Goal: Task Accomplishment & Management: Complete application form

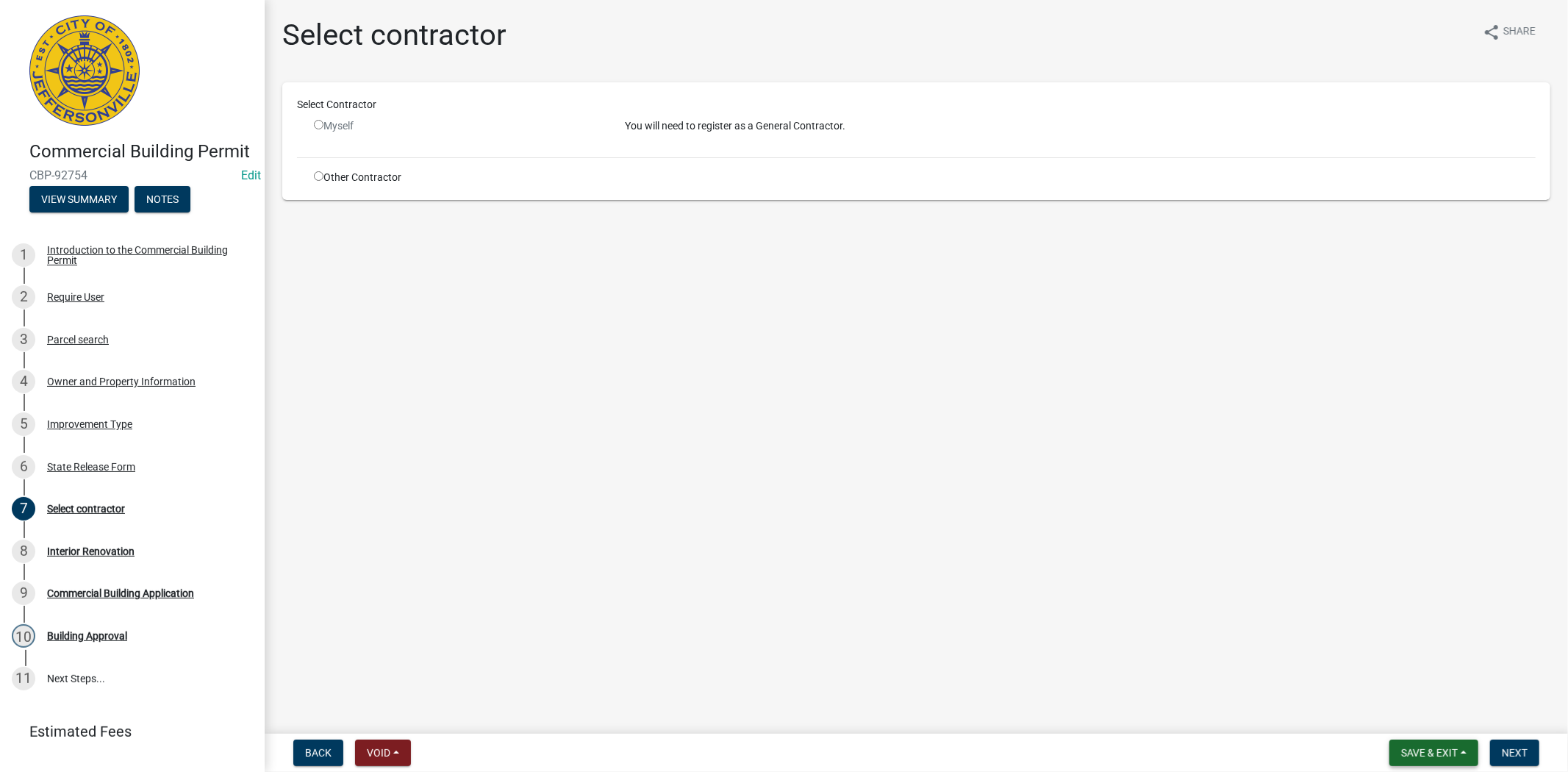
click at [1444, 752] on span "Save & Exit" at bounding box center [1429, 753] width 56 height 12
click at [1437, 734] on div "Save Save & Exit" at bounding box center [1420, 697] width 118 height 82
click at [1425, 718] on button "Save & Exit" at bounding box center [1420, 715] width 118 height 35
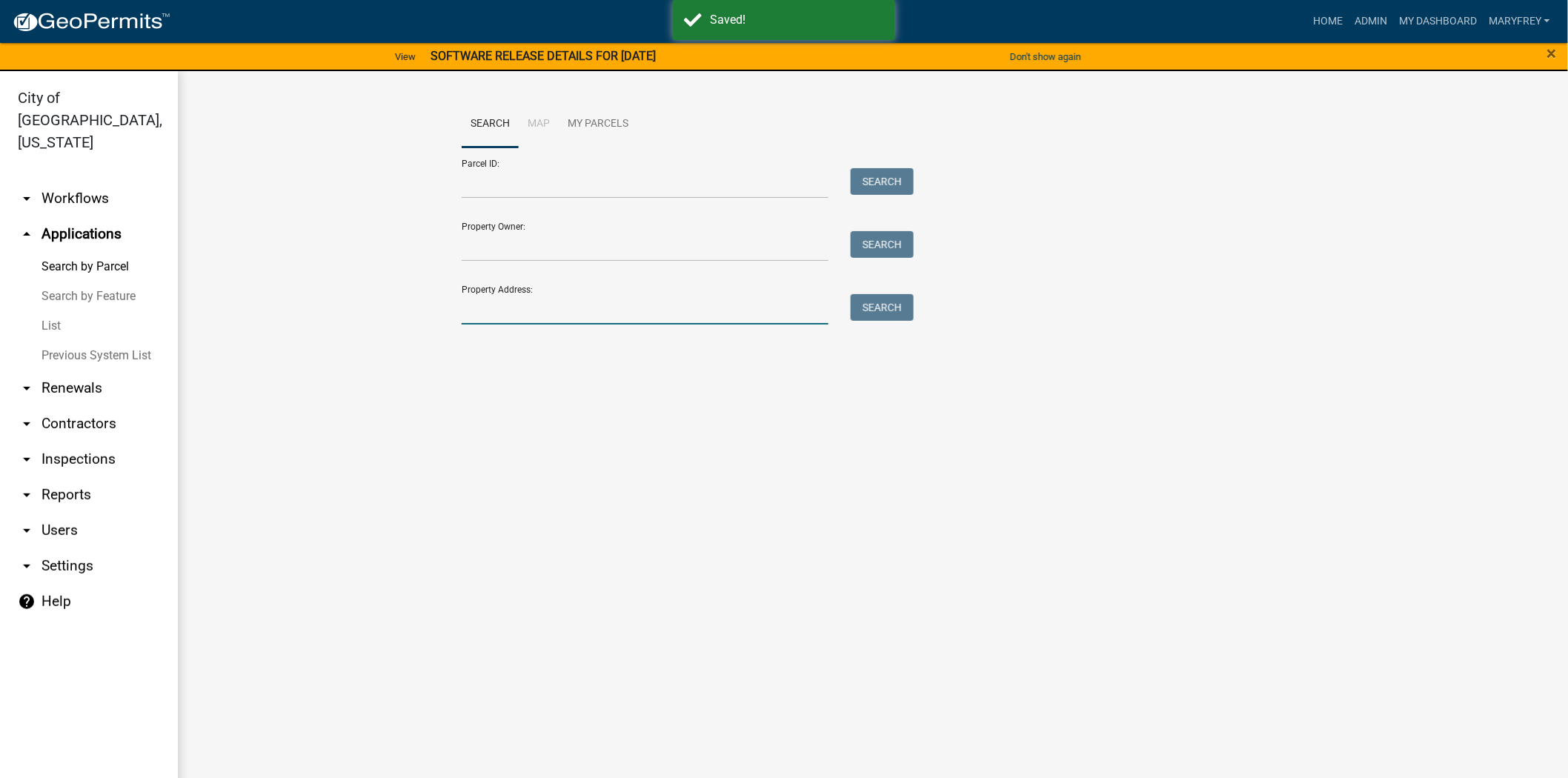
click at [492, 315] on input "Property Address:" at bounding box center [645, 309] width 367 height 30
type input "500 quarter"
click at [884, 306] on button "Search" at bounding box center [882, 307] width 63 height 27
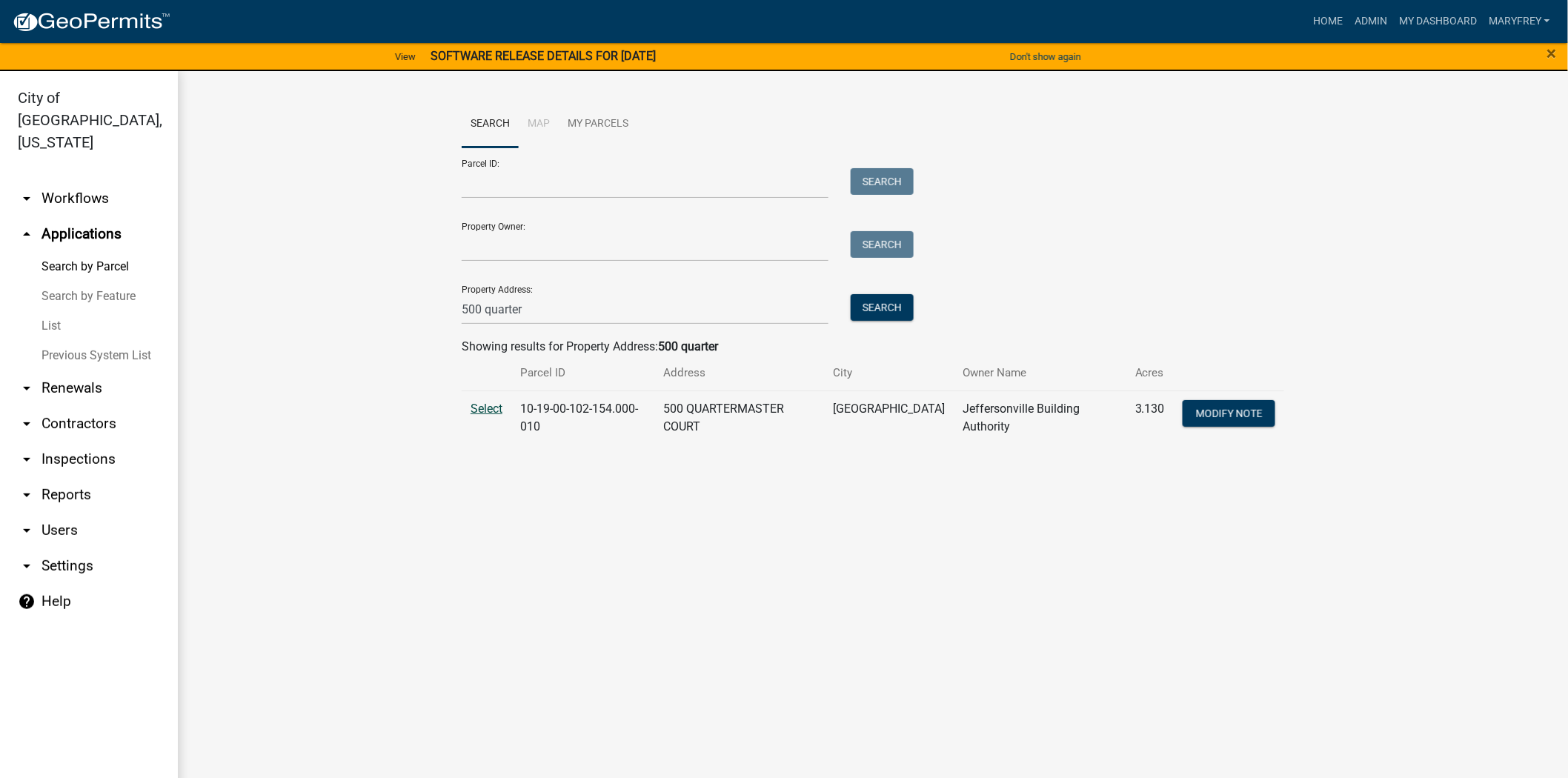
click at [491, 402] on span "Select" at bounding box center [486, 408] width 32 height 14
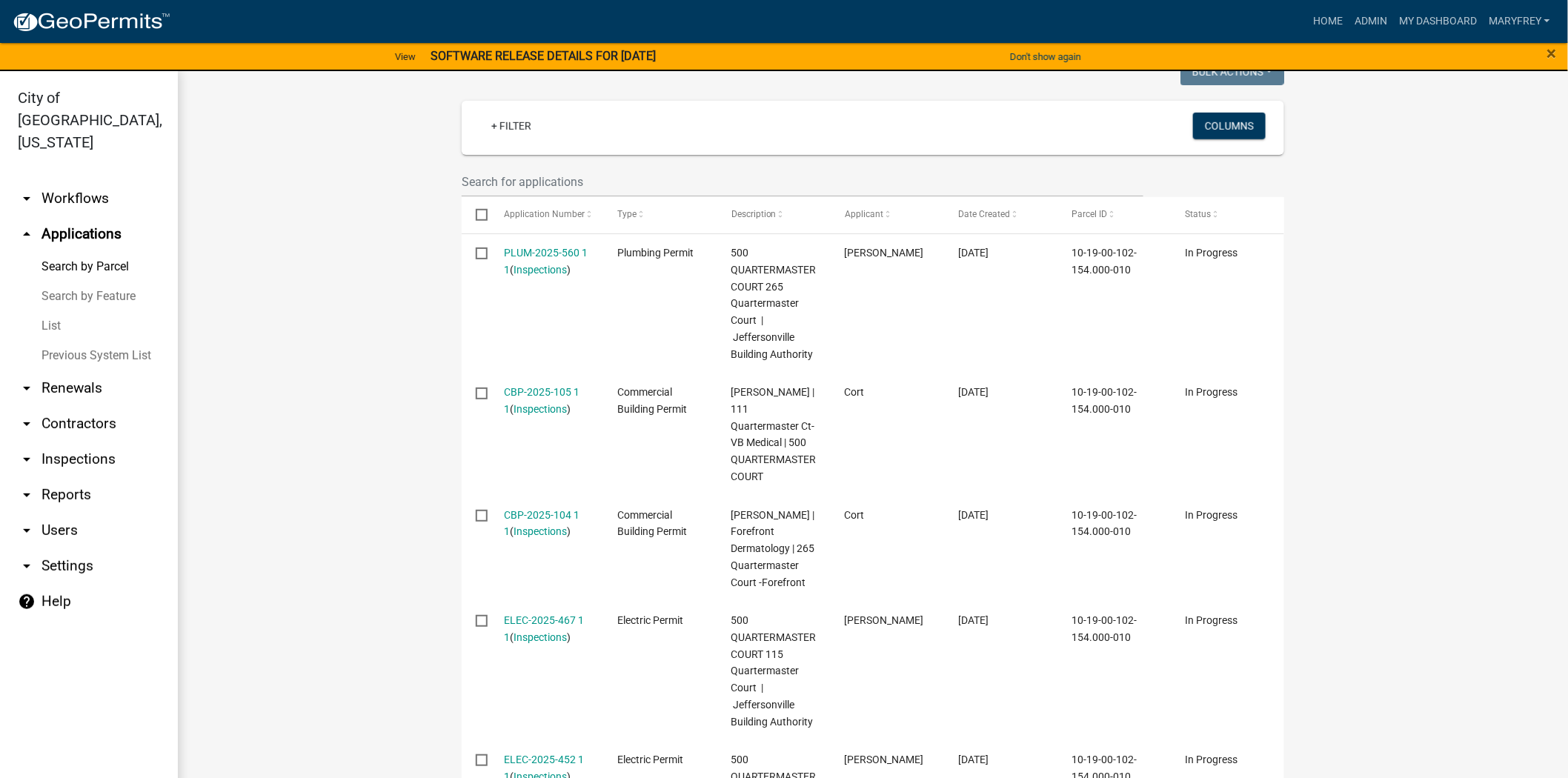
scroll to position [434, 0]
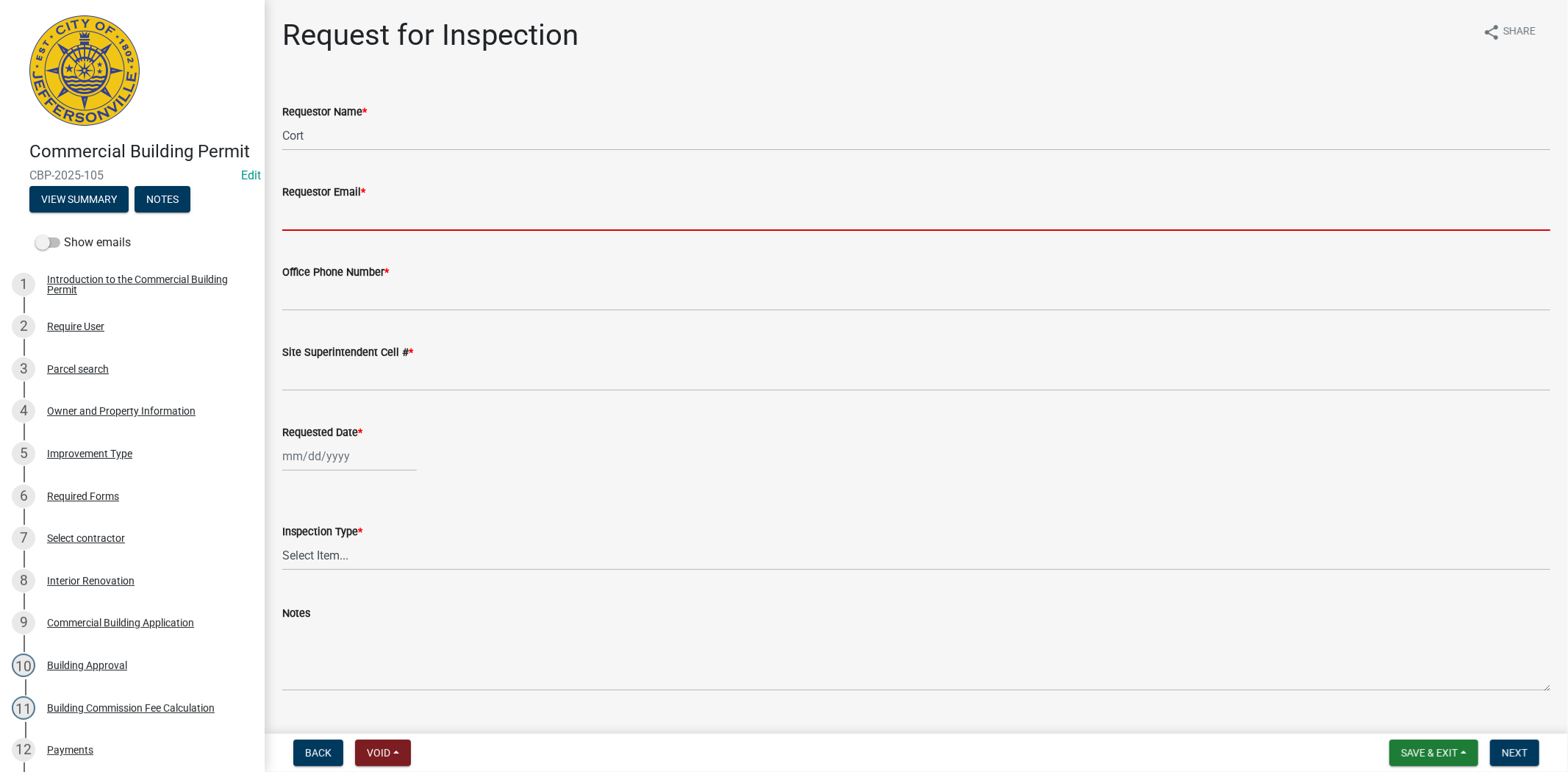
drag, startPoint x: 306, startPoint y: 217, endPoint x: 306, endPoint y: 231, distance: 14.0
click at [306, 219] on input "Requestor Email *" at bounding box center [916, 215] width 1268 height 30
type input "[EMAIL_ADDRESS][DOMAIN_NAME]"
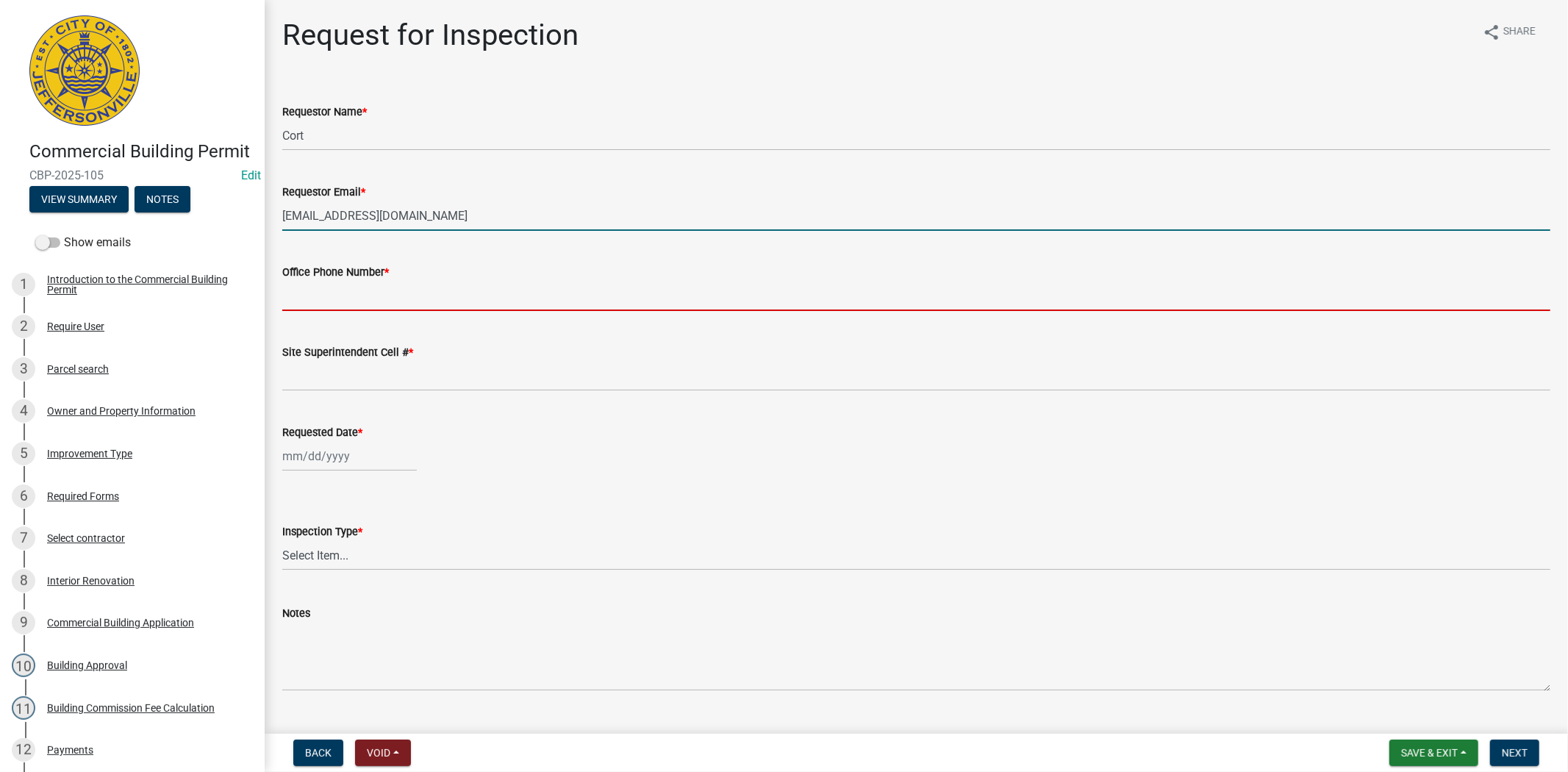
click at [324, 302] on input "Office Phone Number *" at bounding box center [916, 295] width 1268 height 30
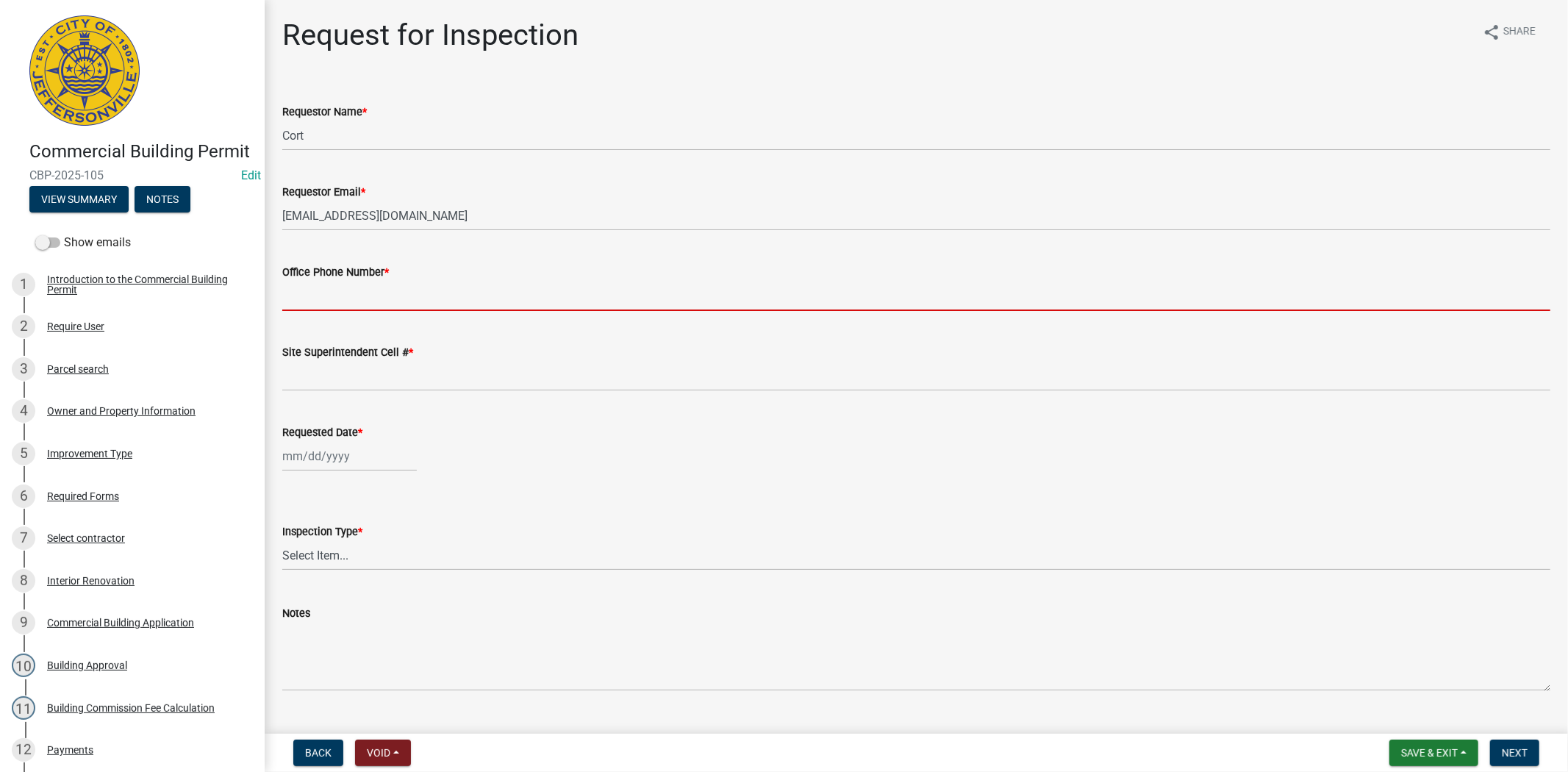
type input "812.285.6414"
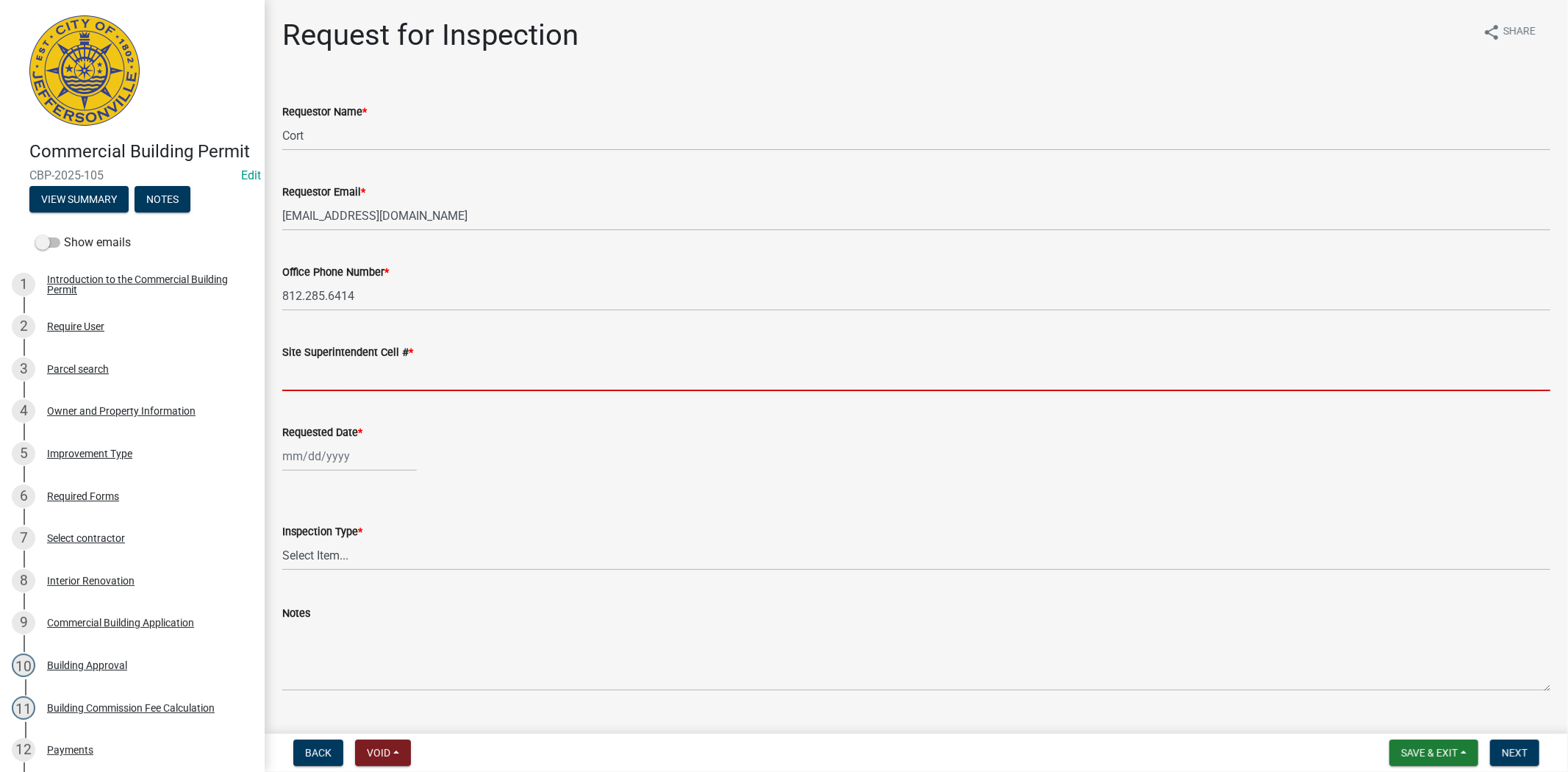
click at [368, 375] on input "Site Superintendent Cell # *" at bounding box center [916, 376] width 1268 height 30
type input "812.285.6414"
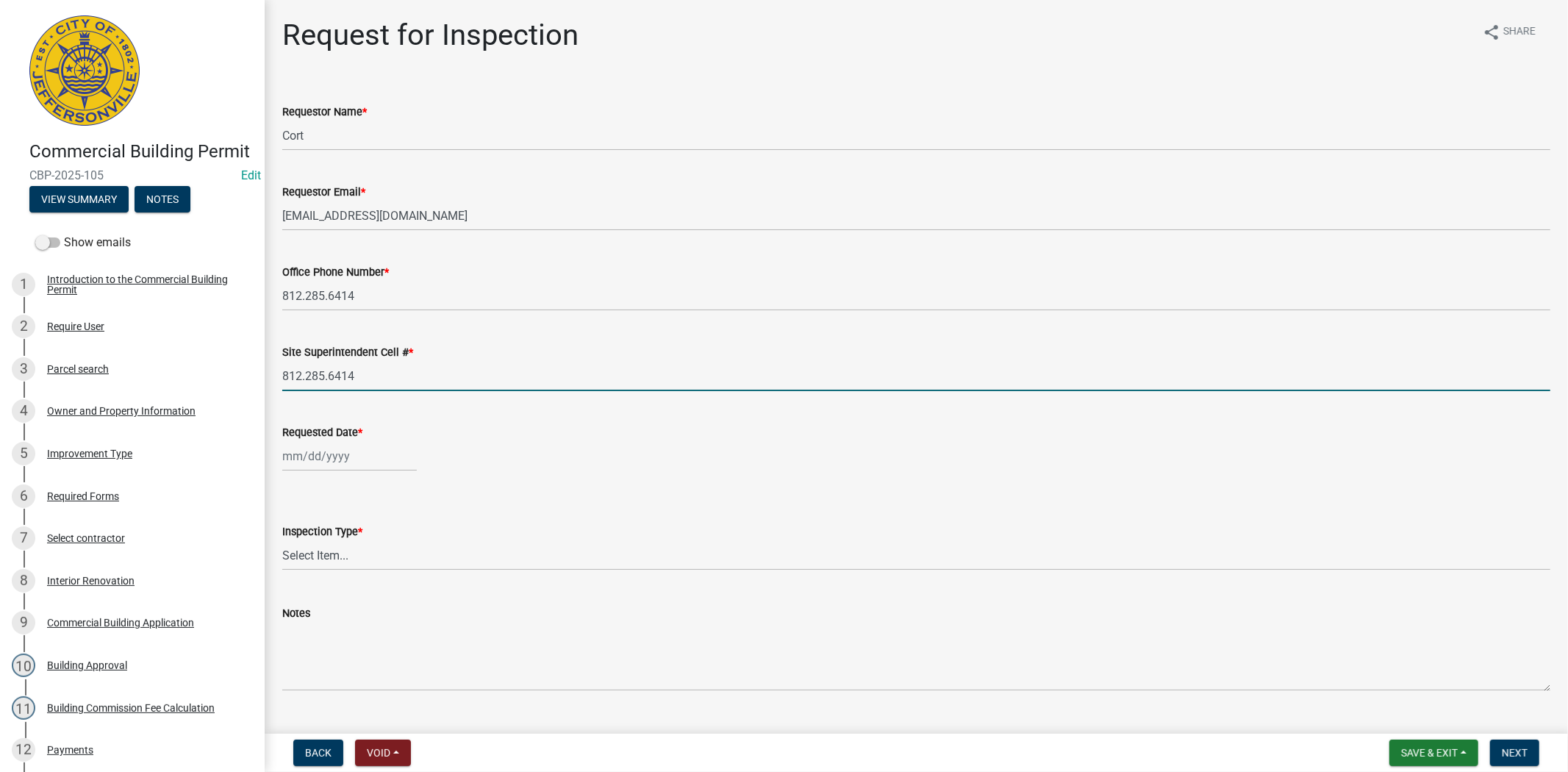
select select "10"
select select "2025"
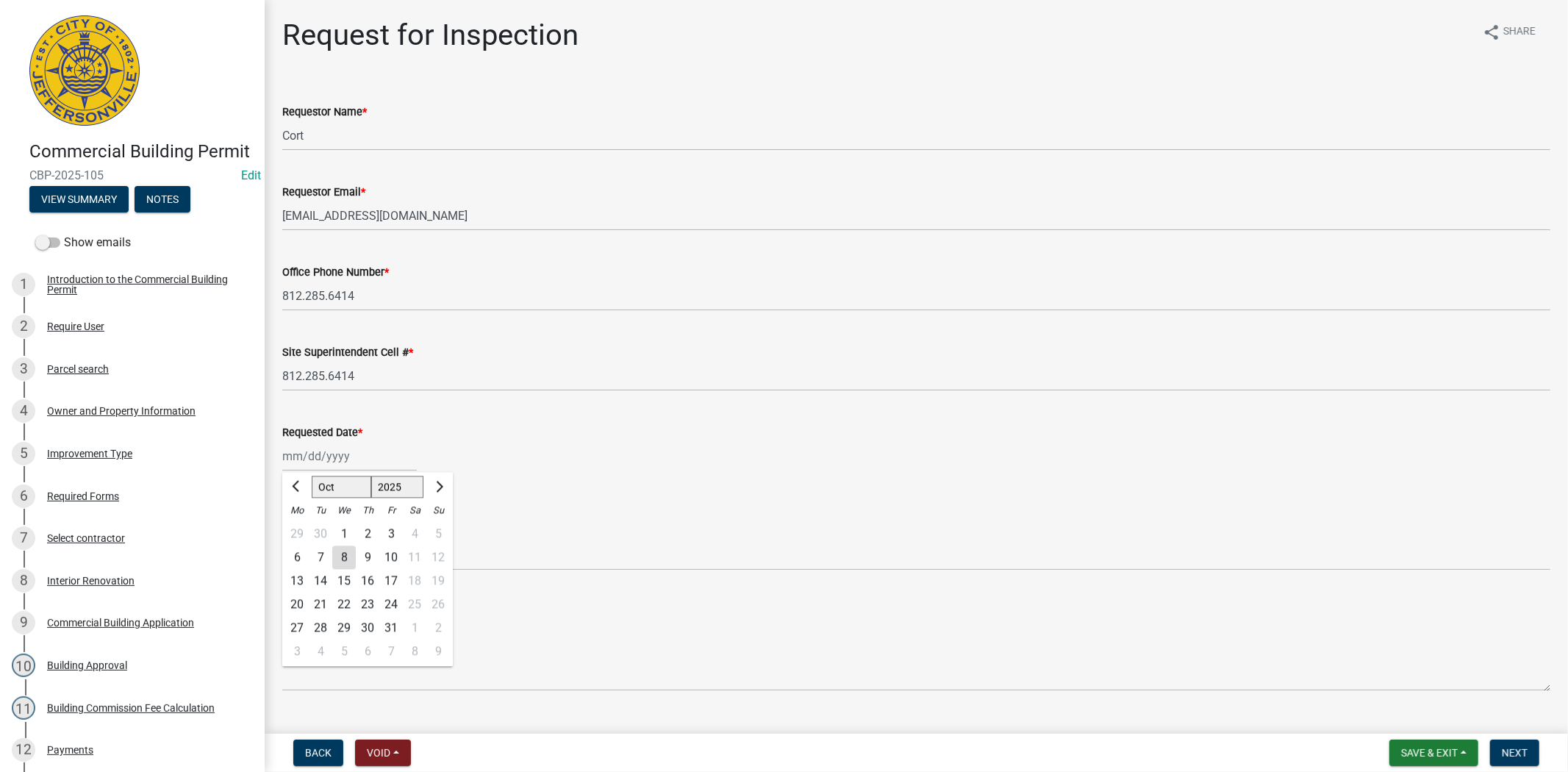
click at [364, 465] on div "Jan Feb Mar Apr May Jun Jul Aug Sep Oct Nov Dec 1525 1526 1527 1528 1529 1530 1…" at bounding box center [349, 456] width 135 height 30
click at [369, 555] on div "9" at bounding box center [367, 557] width 23 height 23
type input "10/09/2025"
click at [320, 556] on select "Select Item... Footer Foundation Framing Final Misc" at bounding box center [916, 555] width 1268 height 30
click at [282, 540] on select "Select Item... Footer Foundation Framing Final Misc" at bounding box center [916, 555] width 1268 height 30
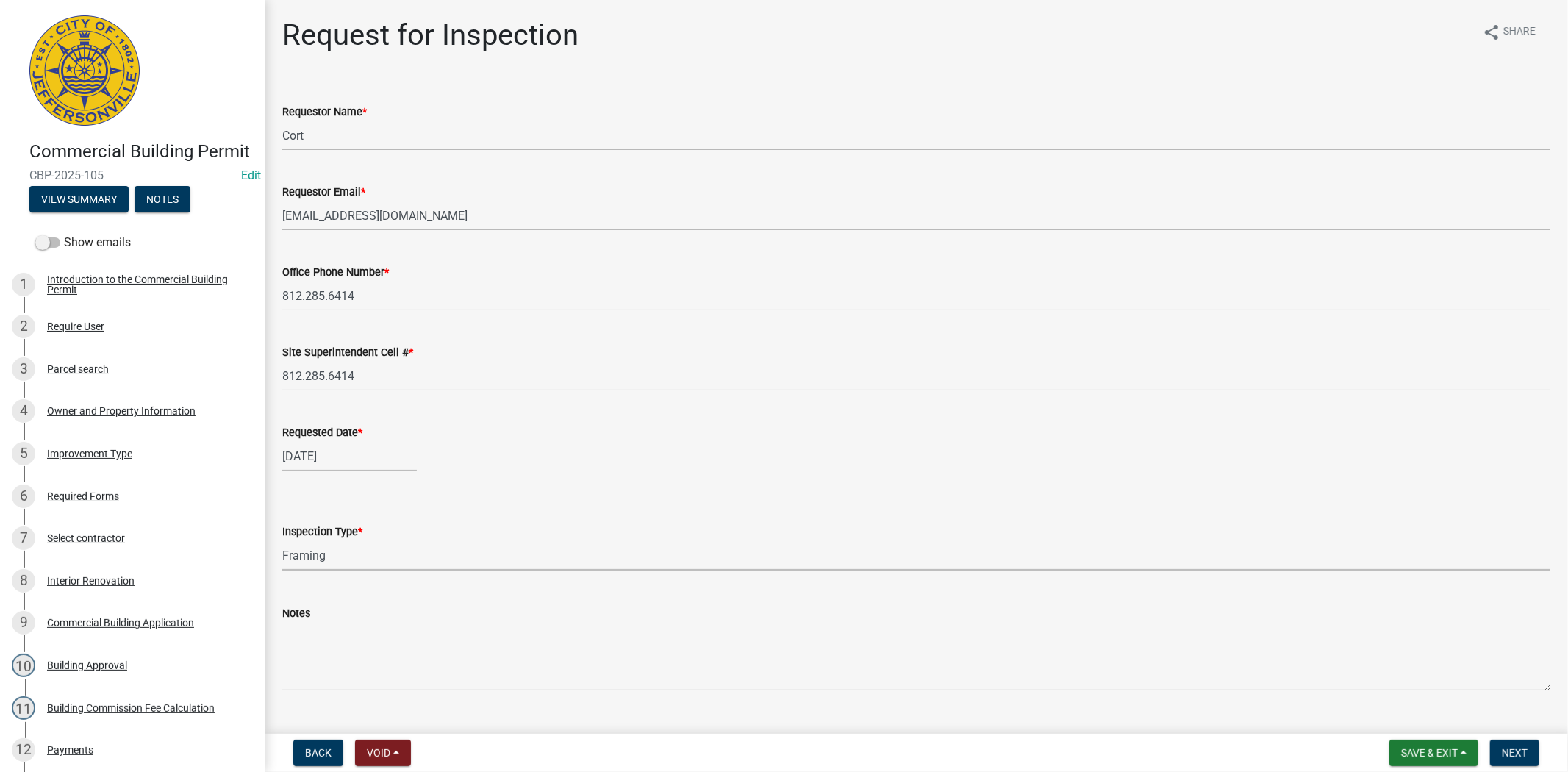
select select "cf00f61e-4b77-4892-83dd-df63e4708b2f"
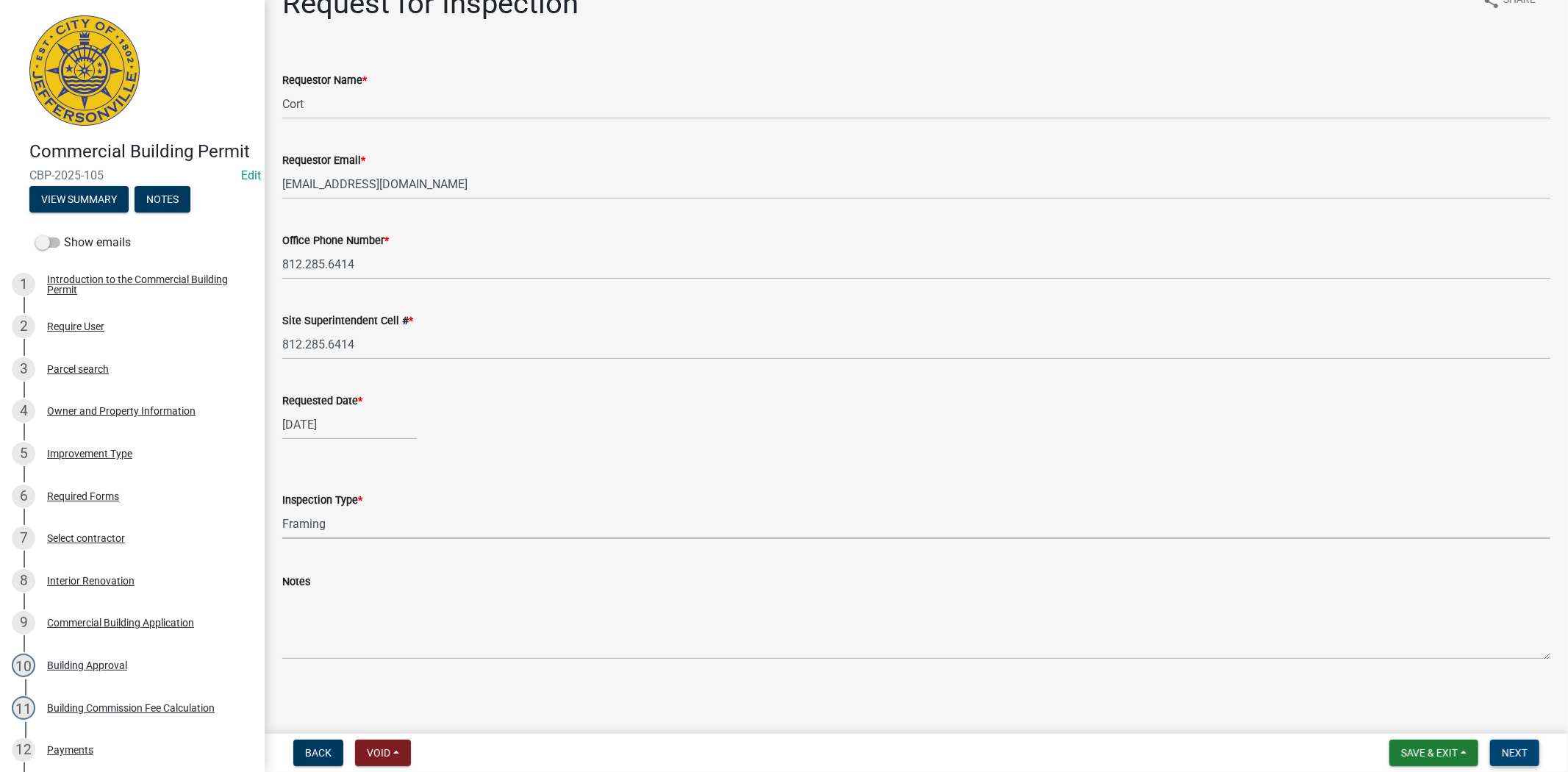
click at [1516, 750] on span "Next" at bounding box center [1515, 753] width 26 height 12
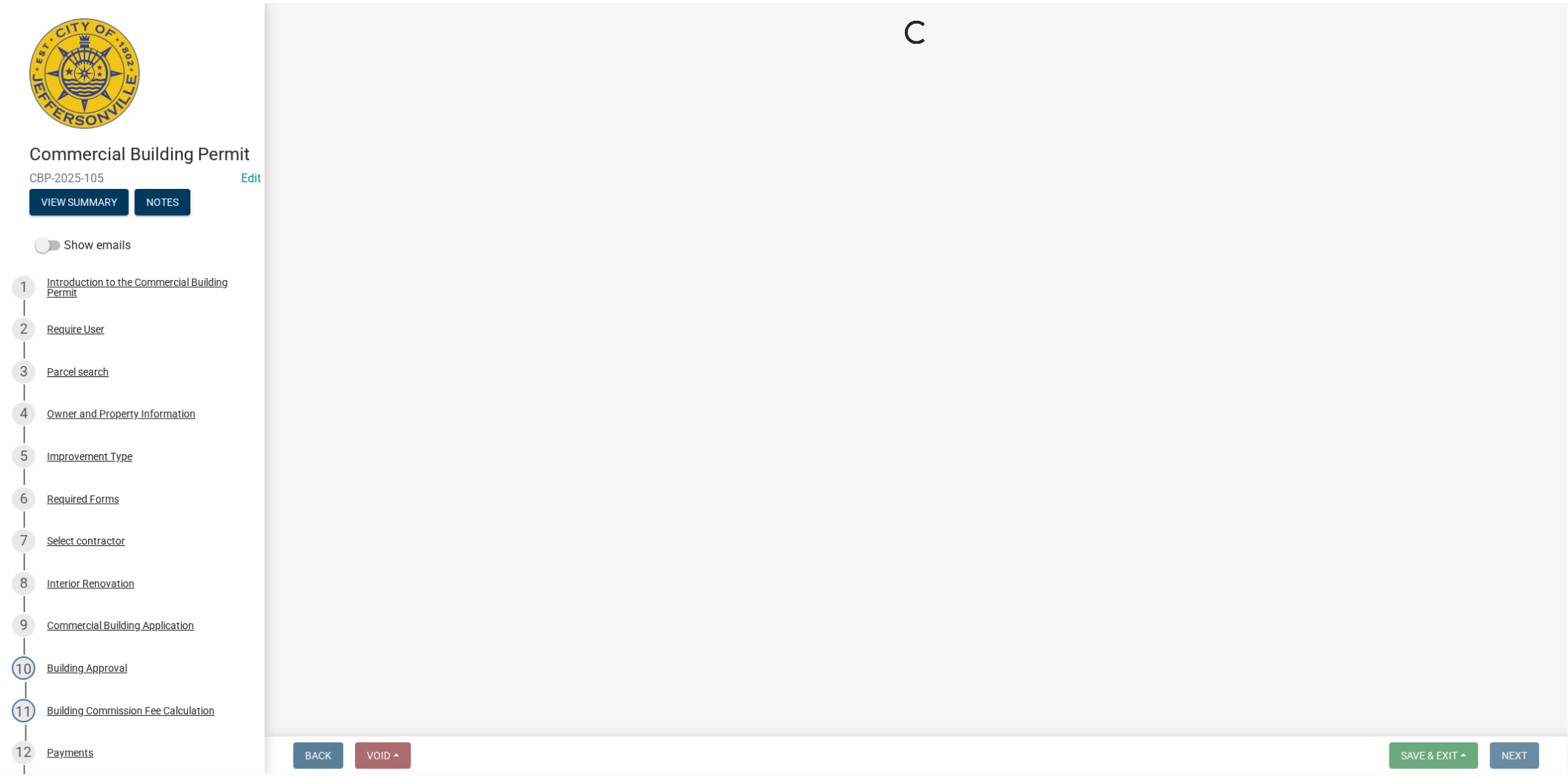
scroll to position [0, 0]
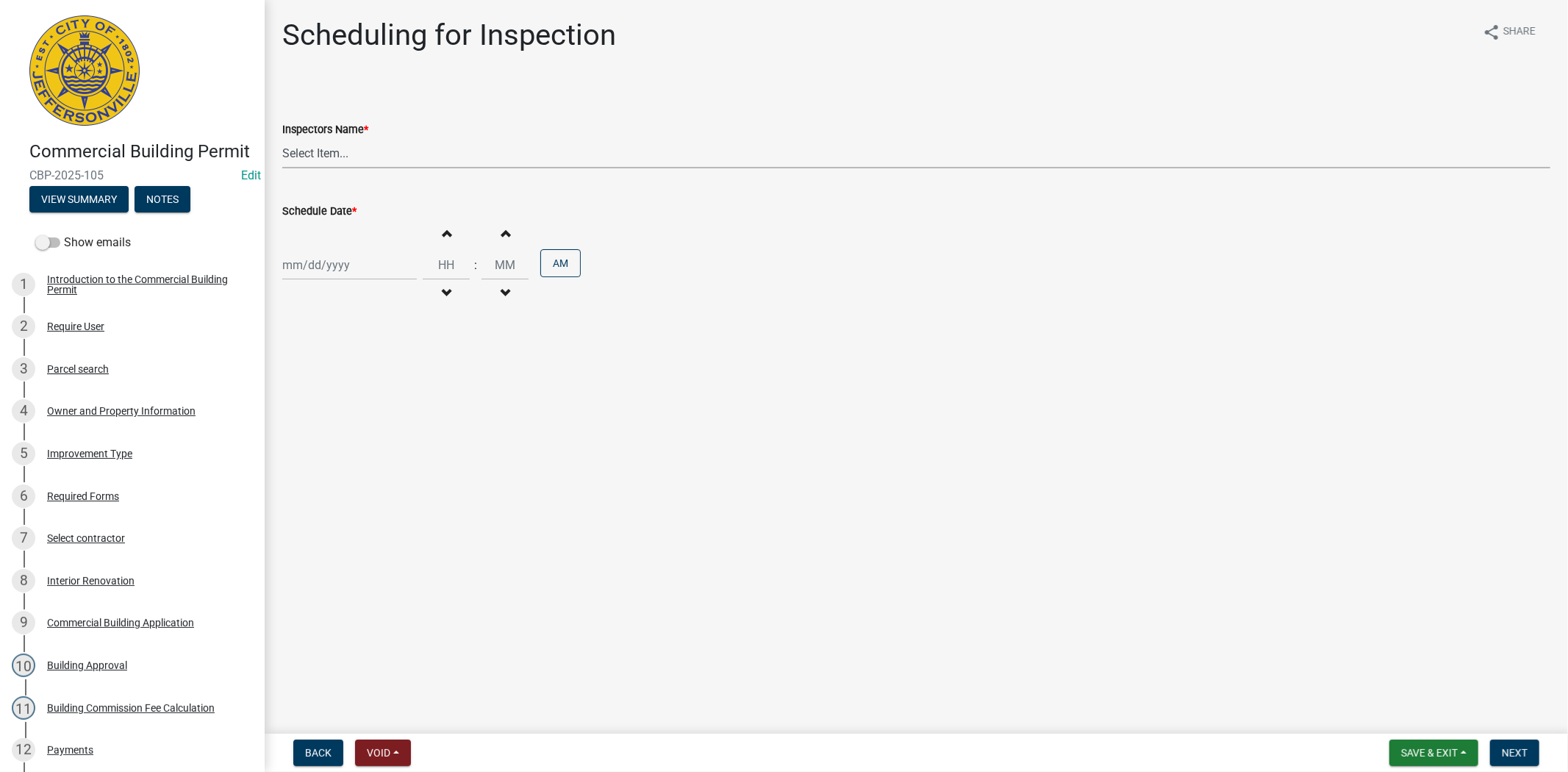
click at [389, 155] on select "Select Item... jramsey (Jeremy Ramsey) MaryFrey (Mary Frey) mkruer (Mike Kruer)…" at bounding box center [916, 152] width 1268 height 30
select select "fdb3bcc6-ce93-4663-8a18-5c08884dd177"
click at [282, 138] on select "Select Item... jramsey (Jeremy Ramsey) MaryFrey (Mary Frey) mkruer (Mike Kruer)…" at bounding box center [916, 152] width 1268 height 30
click at [369, 262] on div at bounding box center [349, 265] width 135 height 30
select select "10"
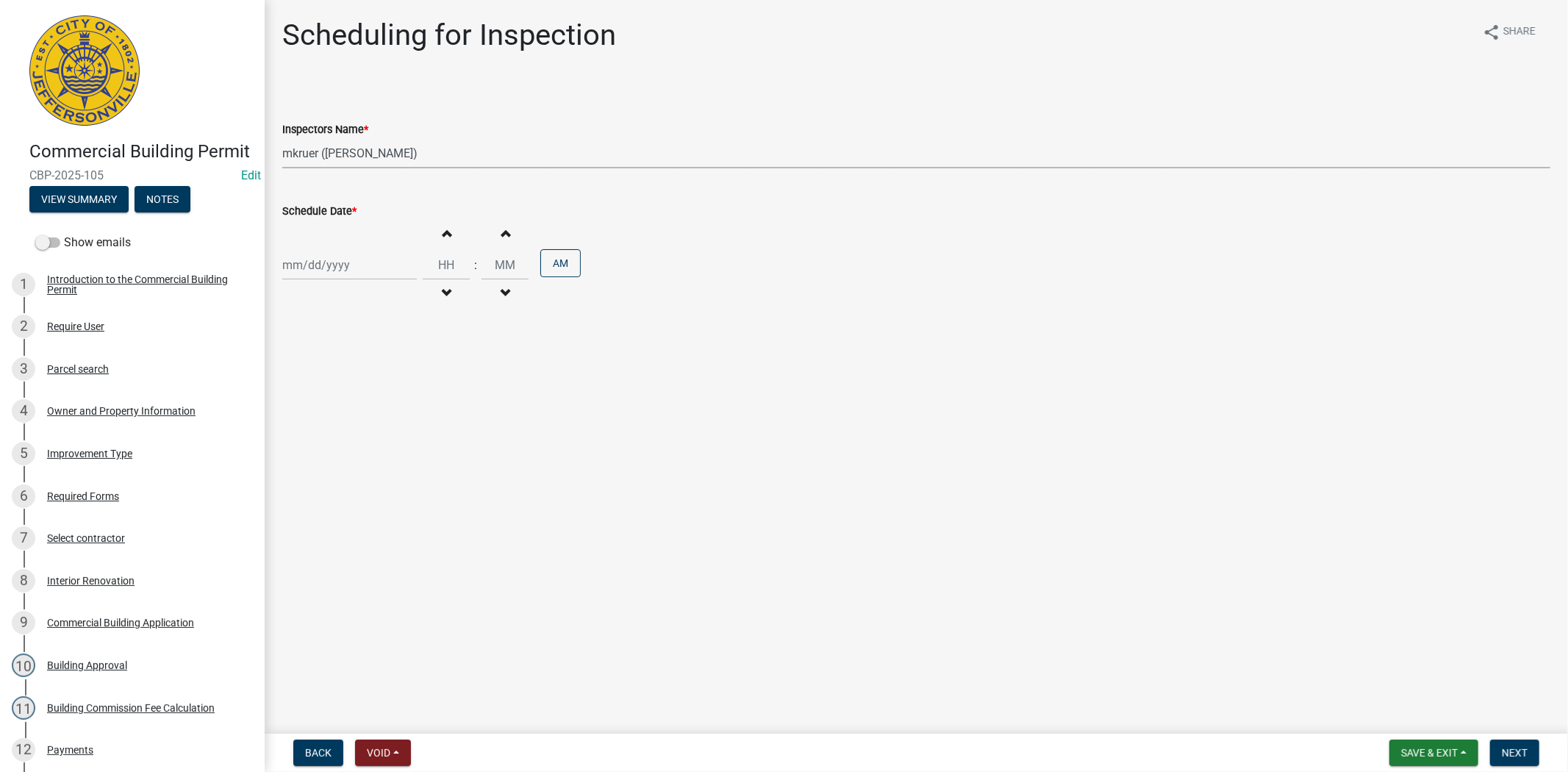
select select "2025"
click at [369, 365] on div "9" at bounding box center [367, 366] width 23 height 23
type input "10/09/2025"
click at [422, 269] on input "Hours" at bounding box center [446, 265] width 47 height 30
type input "09"
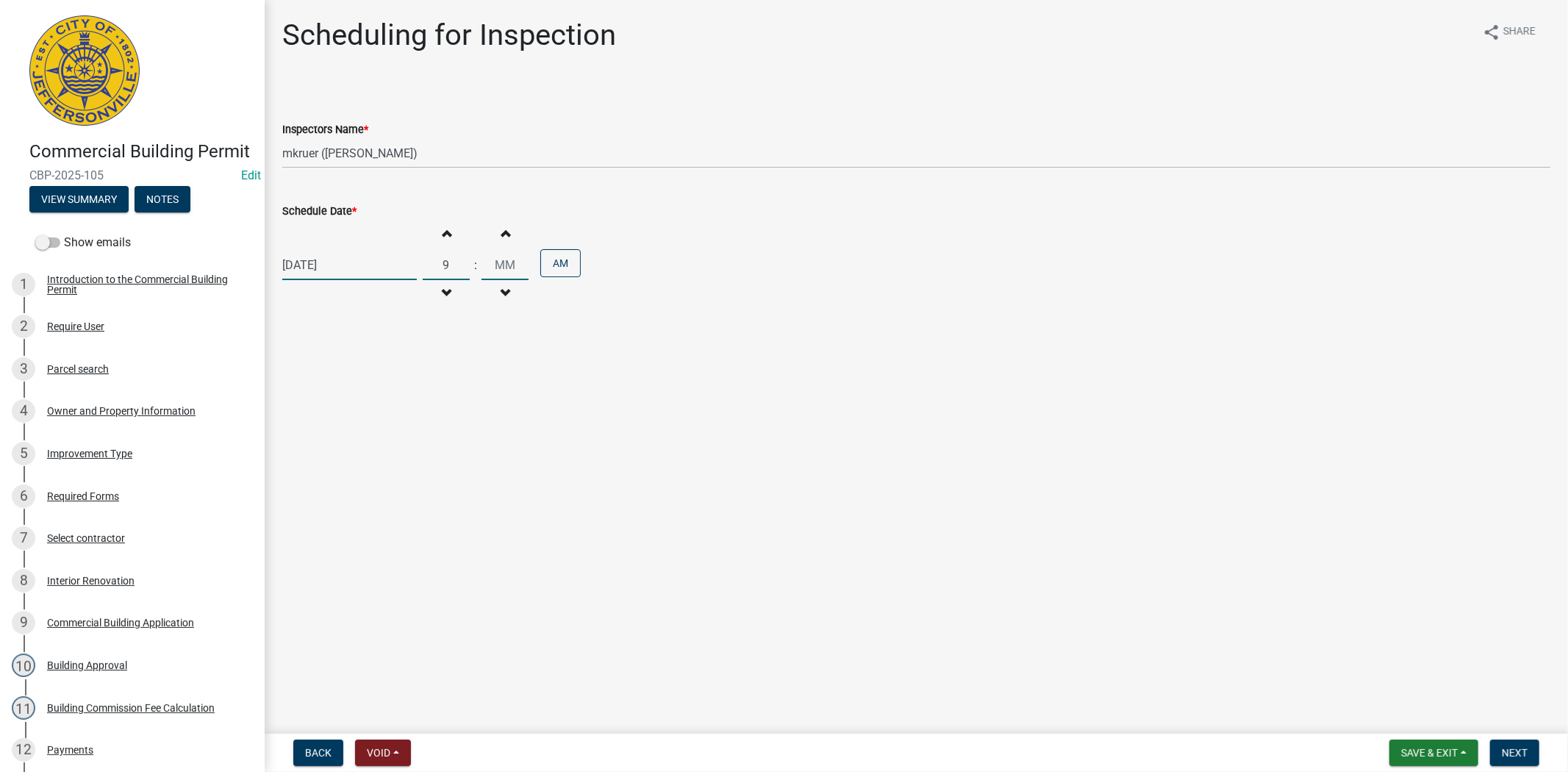
type input "00"
click at [505, 280] on button "Decrement minutes" at bounding box center [505, 293] width 31 height 27
type input "08"
type input "59"
click at [487, 273] on input "59" at bounding box center [505, 265] width 47 height 30
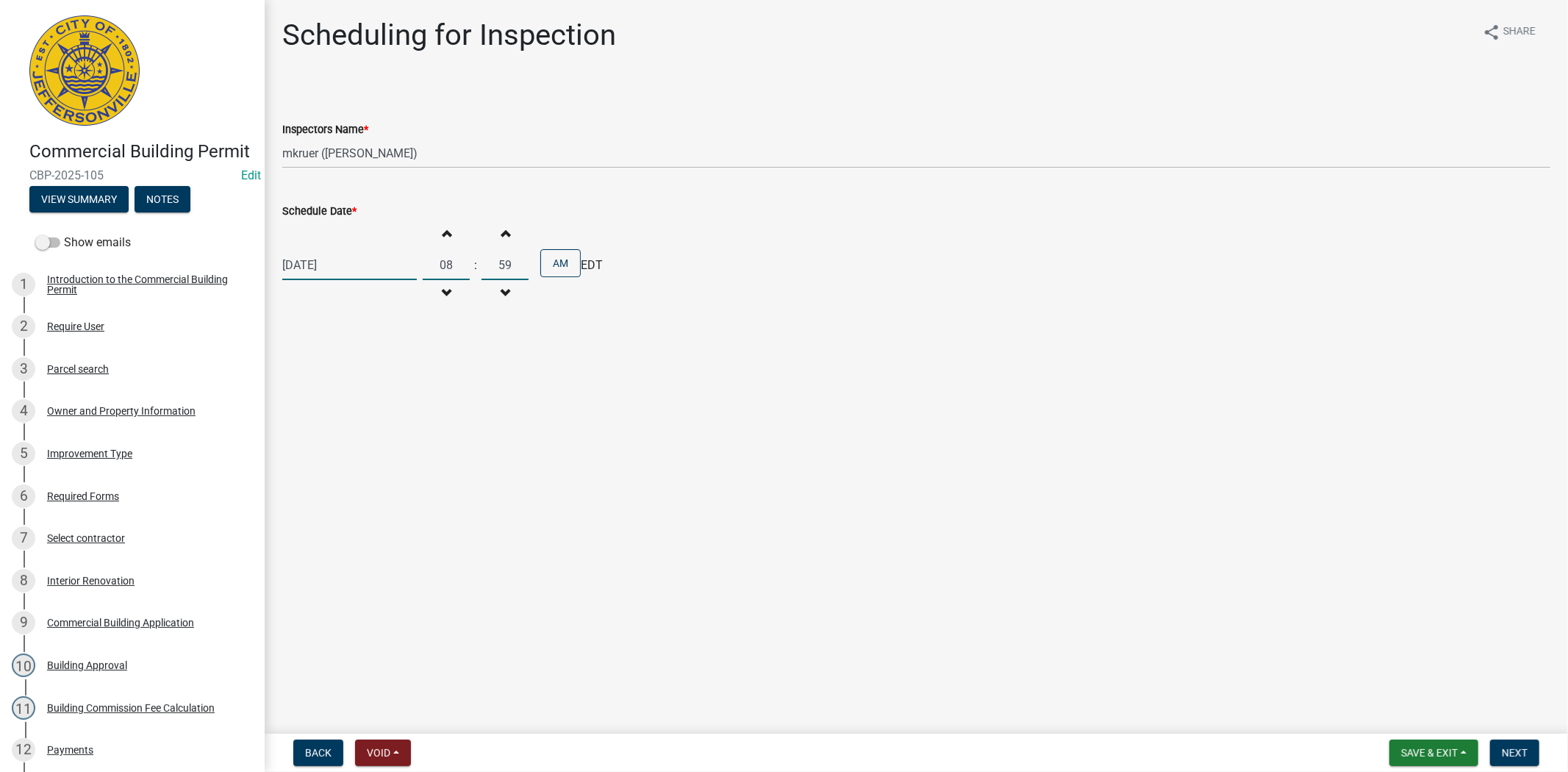
drag, startPoint x: 451, startPoint y: 269, endPoint x: 424, endPoint y: 269, distance: 27.0
click at [424, 269] on input "08" at bounding box center [446, 265] width 47 height 30
type input "09"
click at [495, 254] on input "59" at bounding box center [505, 265] width 47 height 30
type input "9"
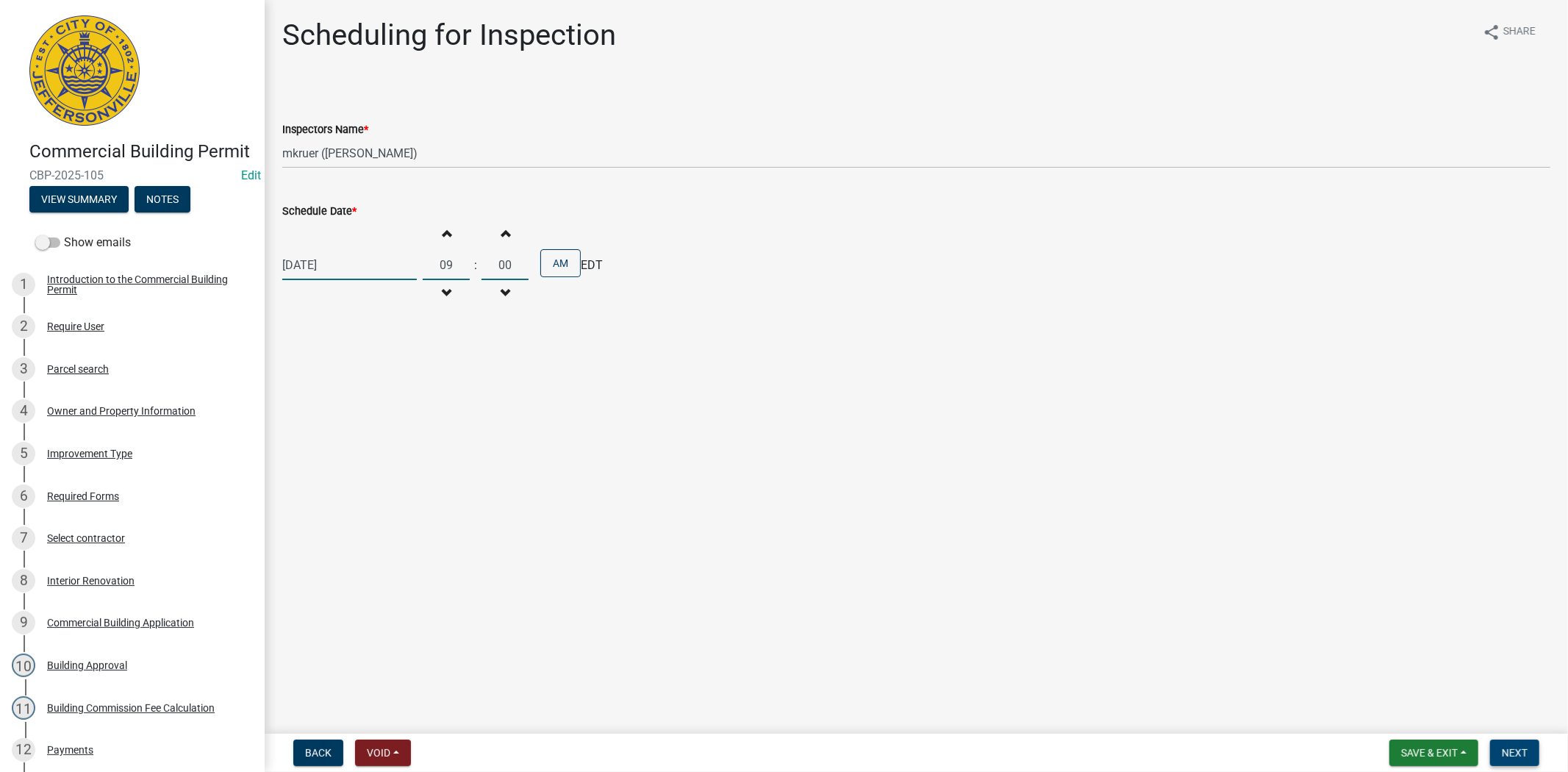
type input "00"
click at [1511, 756] on span "Next" at bounding box center [1515, 753] width 26 height 12
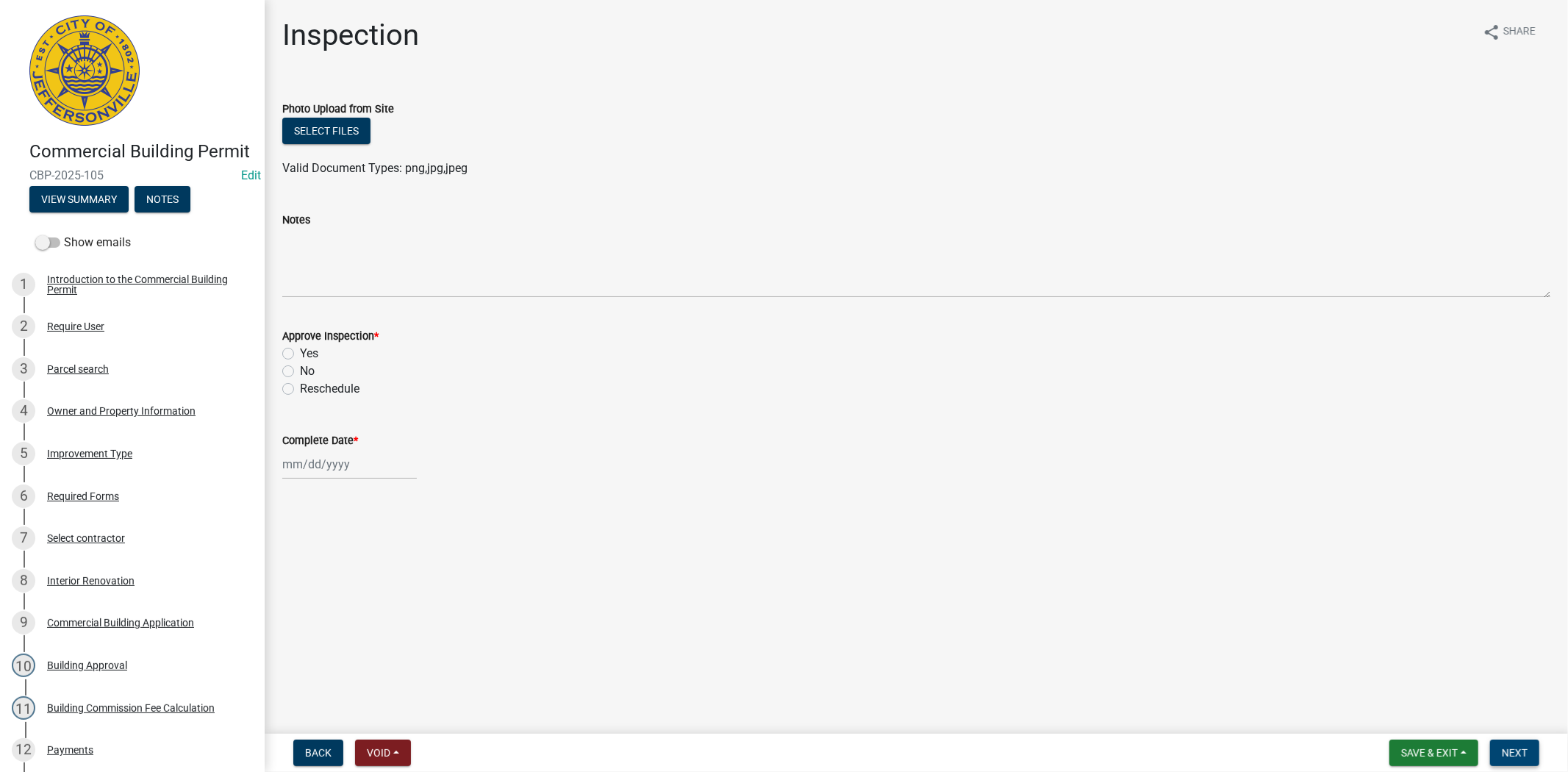
click at [1511, 747] on span "Next" at bounding box center [1515, 753] width 26 height 12
click at [1428, 749] on span "Save & Exit" at bounding box center [1429, 753] width 56 height 12
click at [1414, 720] on button "Save & Exit" at bounding box center [1420, 715] width 118 height 35
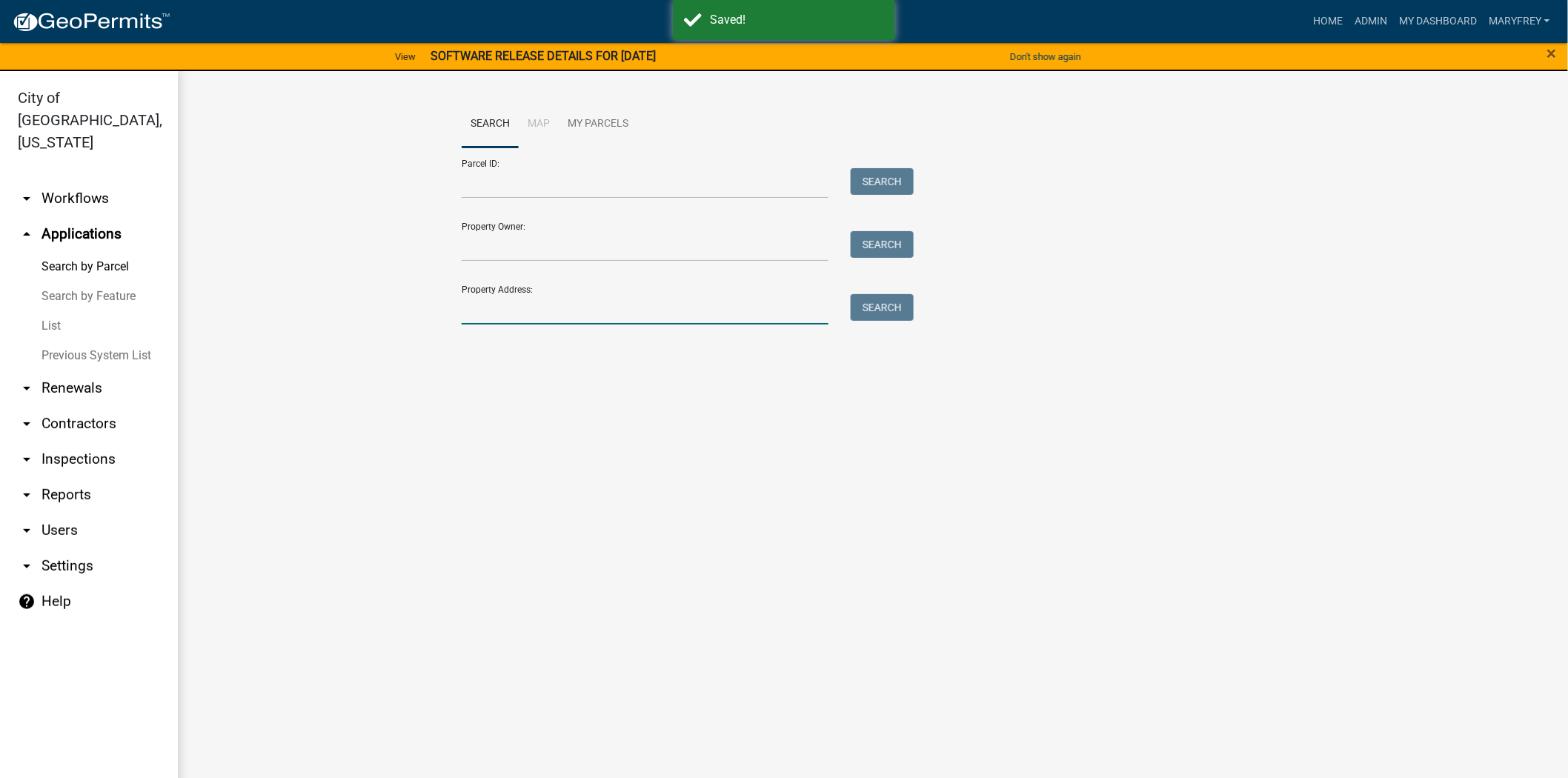
click at [512, 317] on input "Property Address:" at bounding box center [645, 309] width 367 height 30
type input "500 quartermaster"
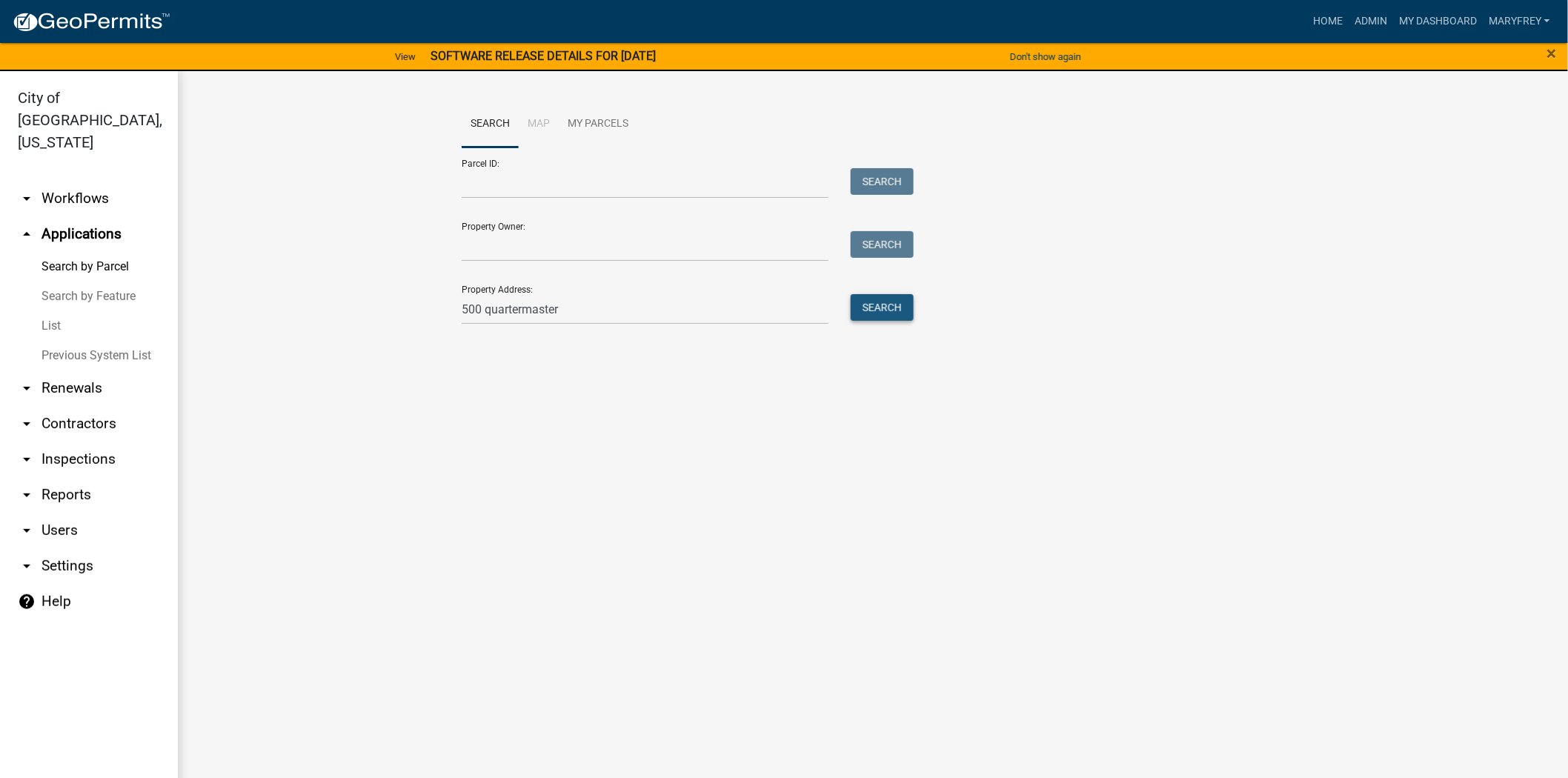
click at [902, 305] on button "Search" at bounding box center [882, 307] width 63 height 27
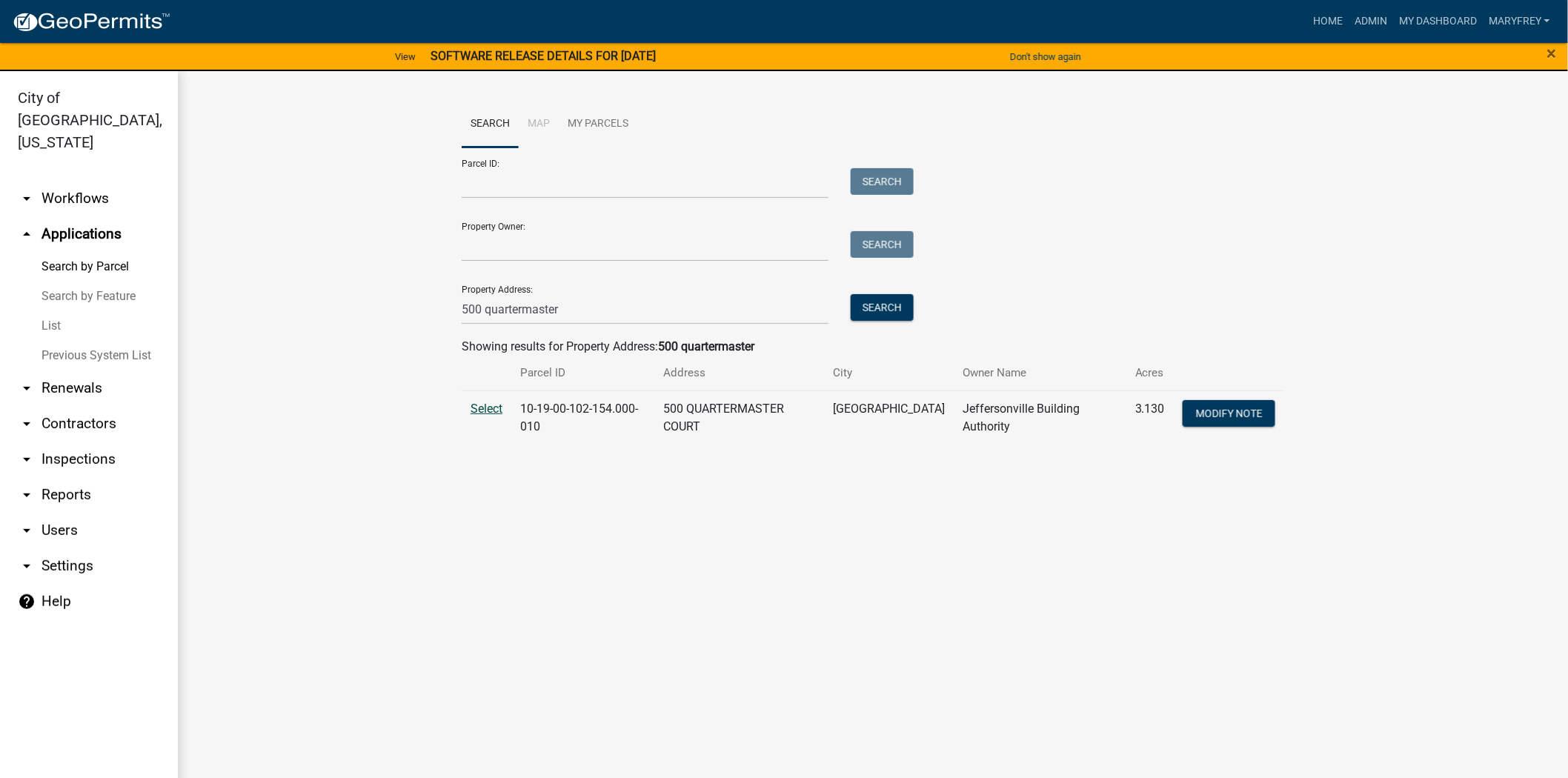
click at [482, 410] on span "Select" at bounding box center [486, 408] width 32 height 14
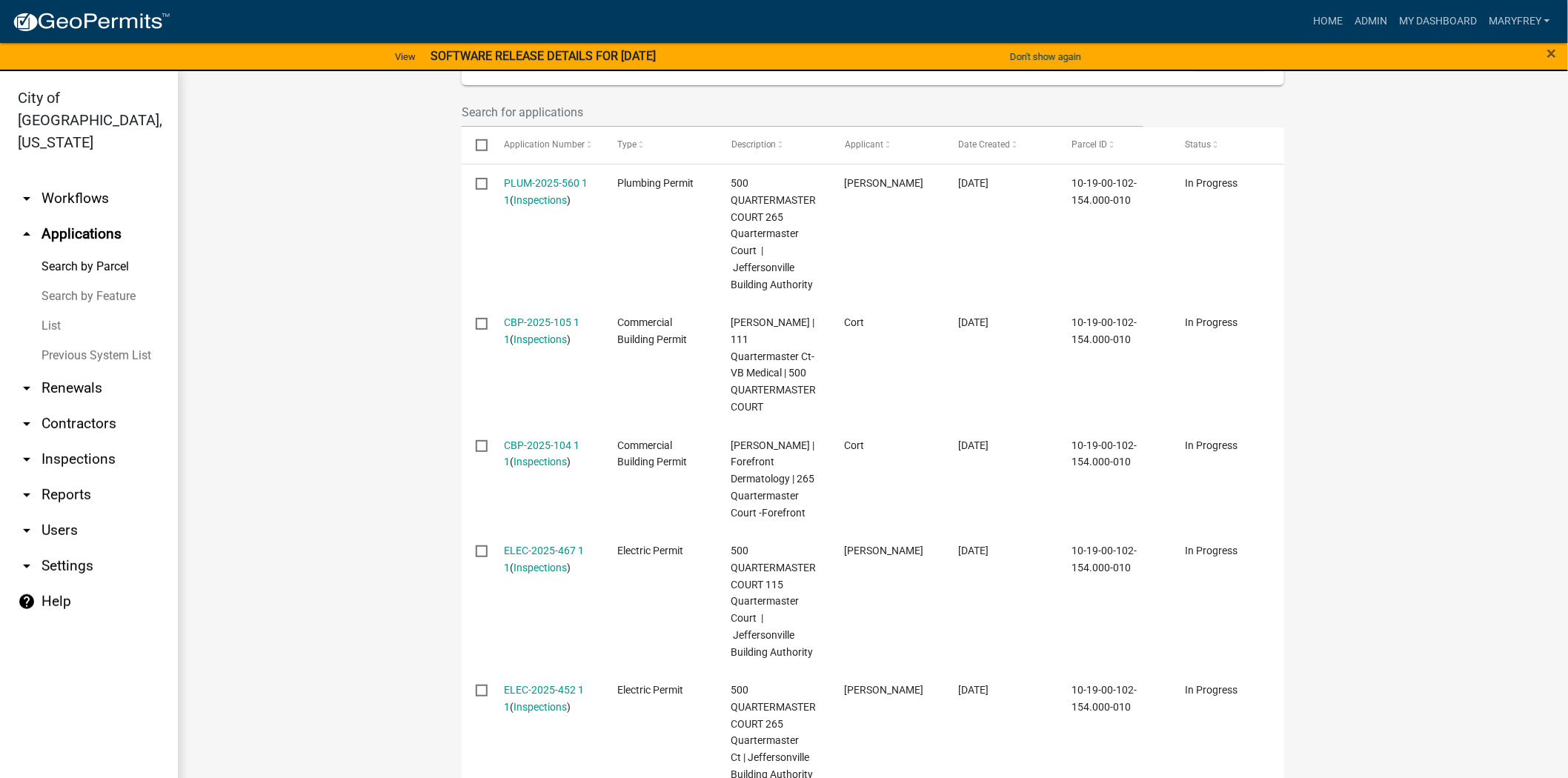
scroll to position [470, 0]
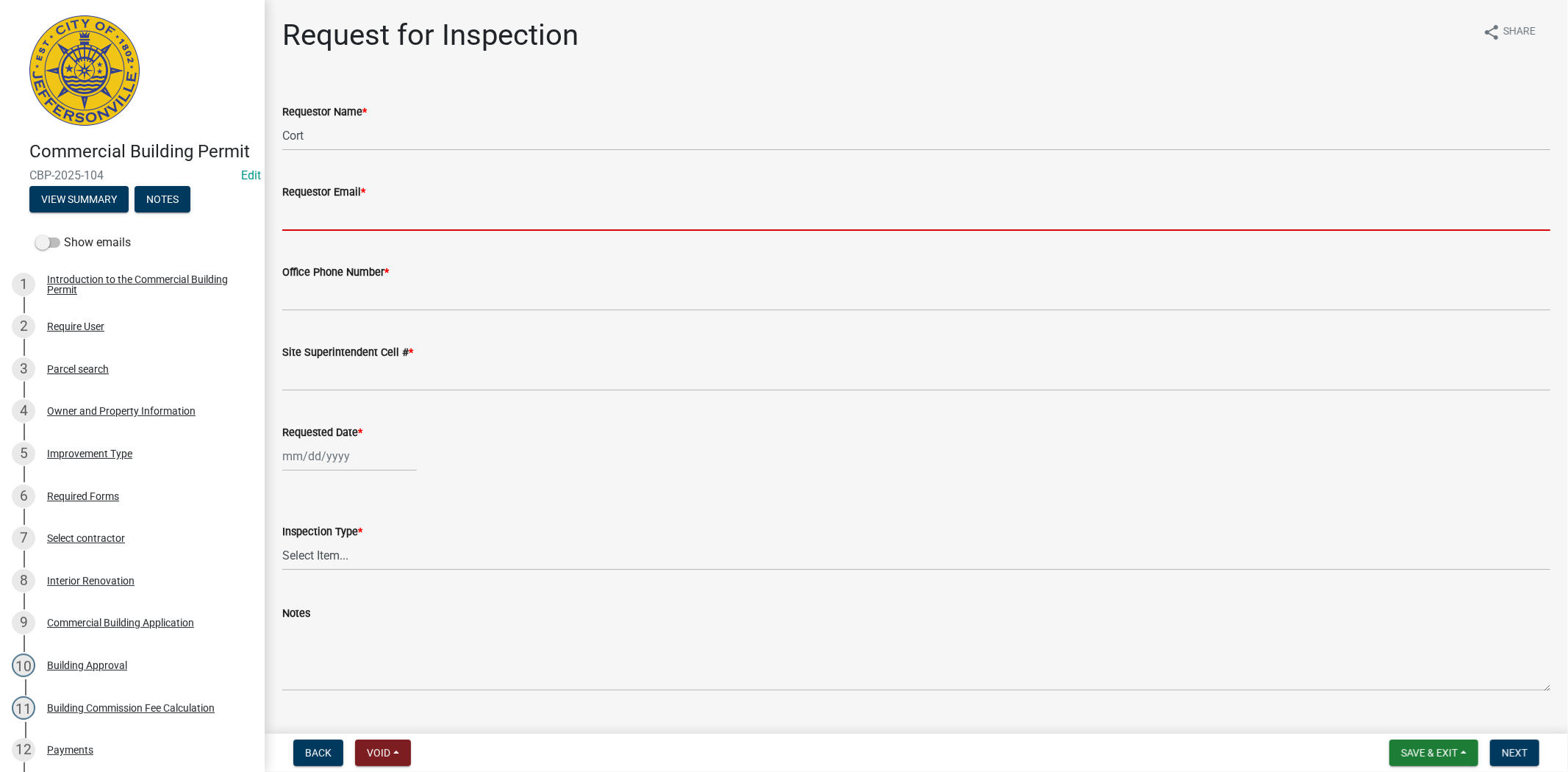
click at [314, 215] on input "Requestor Email *" at bounding box center [916, 215] width 1268 height 30
type input "[EMAIL_ADDRESS][DOMAIN_NAME]"
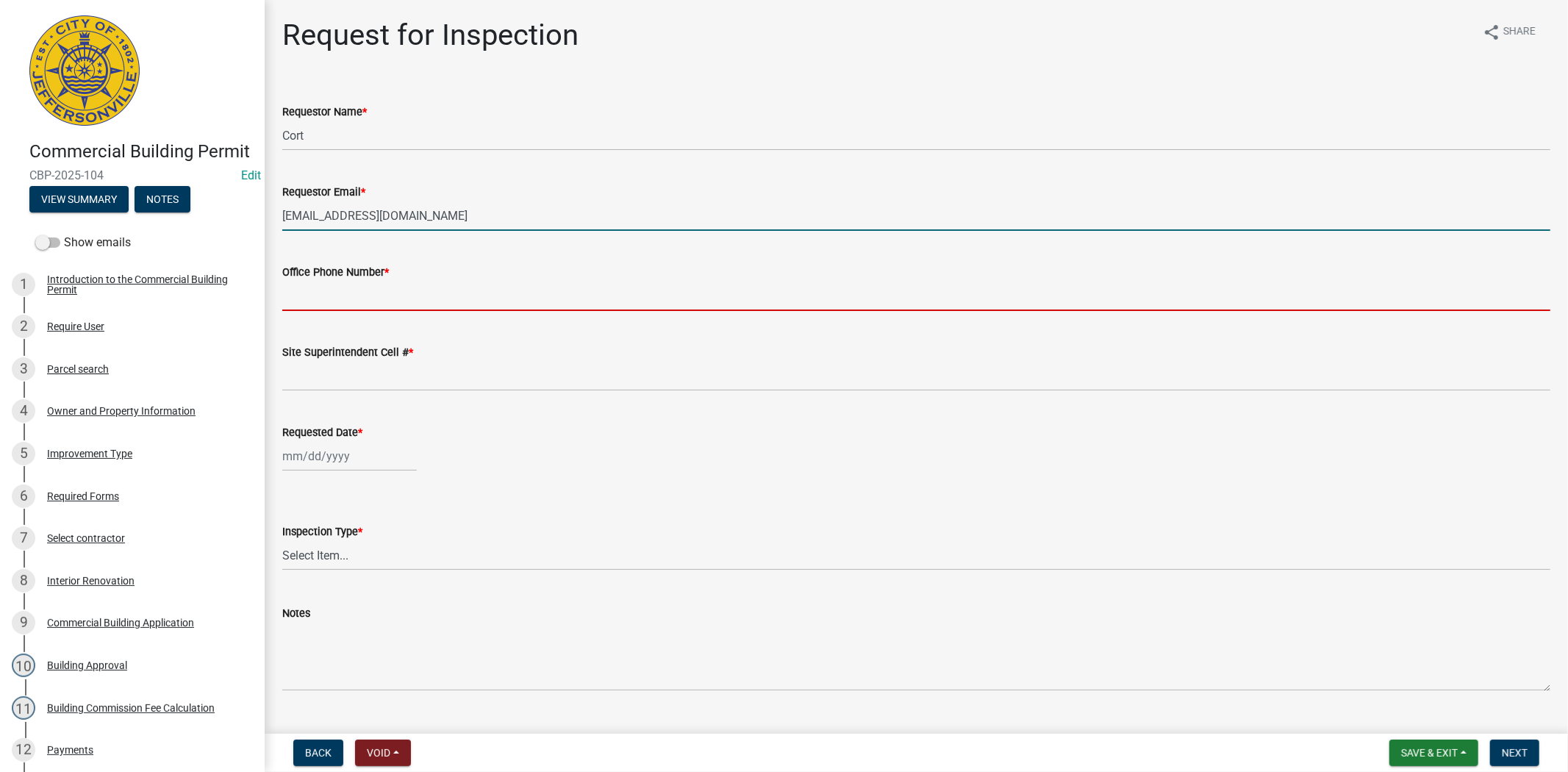
click at [370, 297] on input "Office Phone Number *" at bounding box center [916, 295] width 1268 height 30
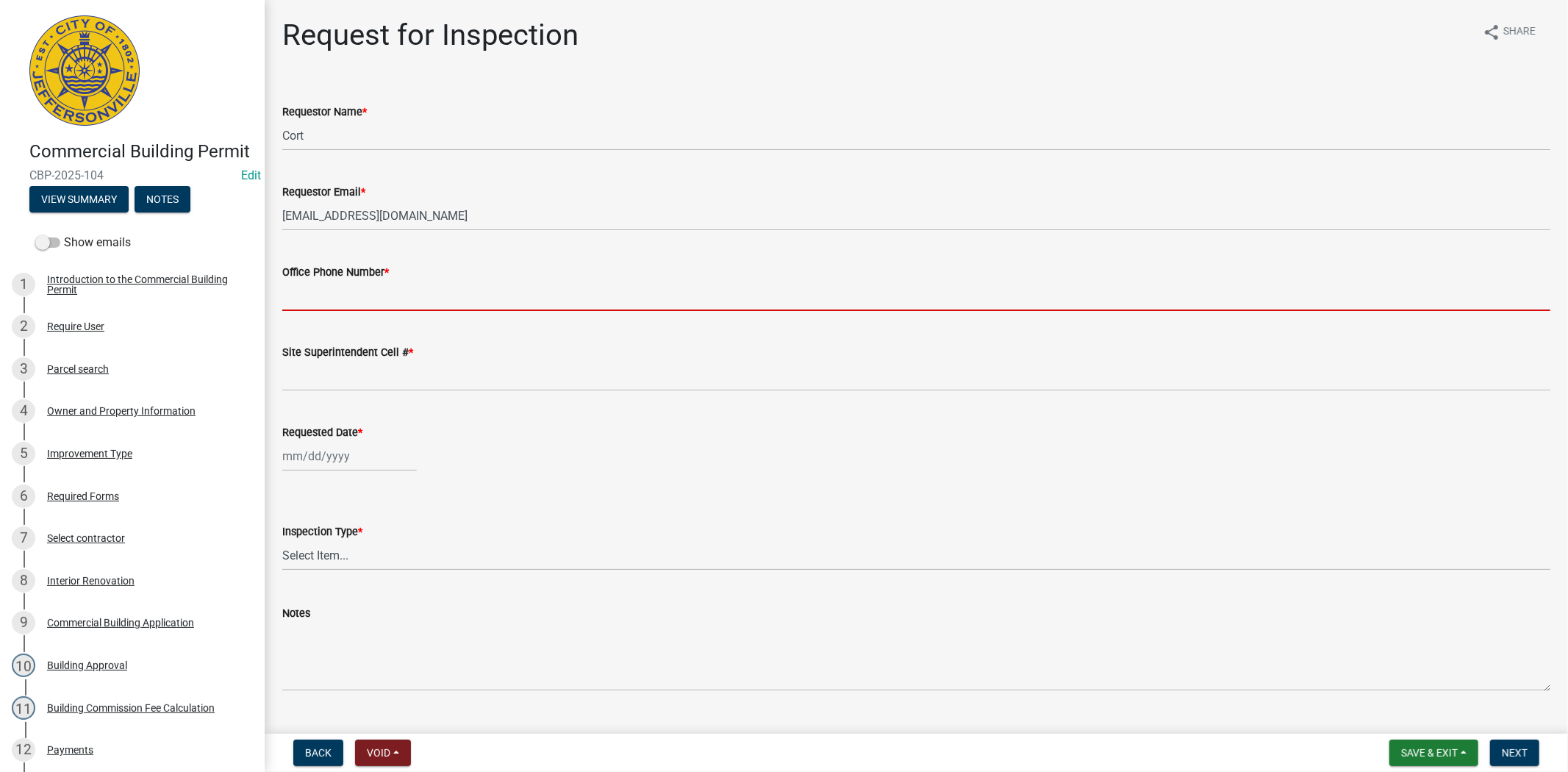
type input "812.285.6414"
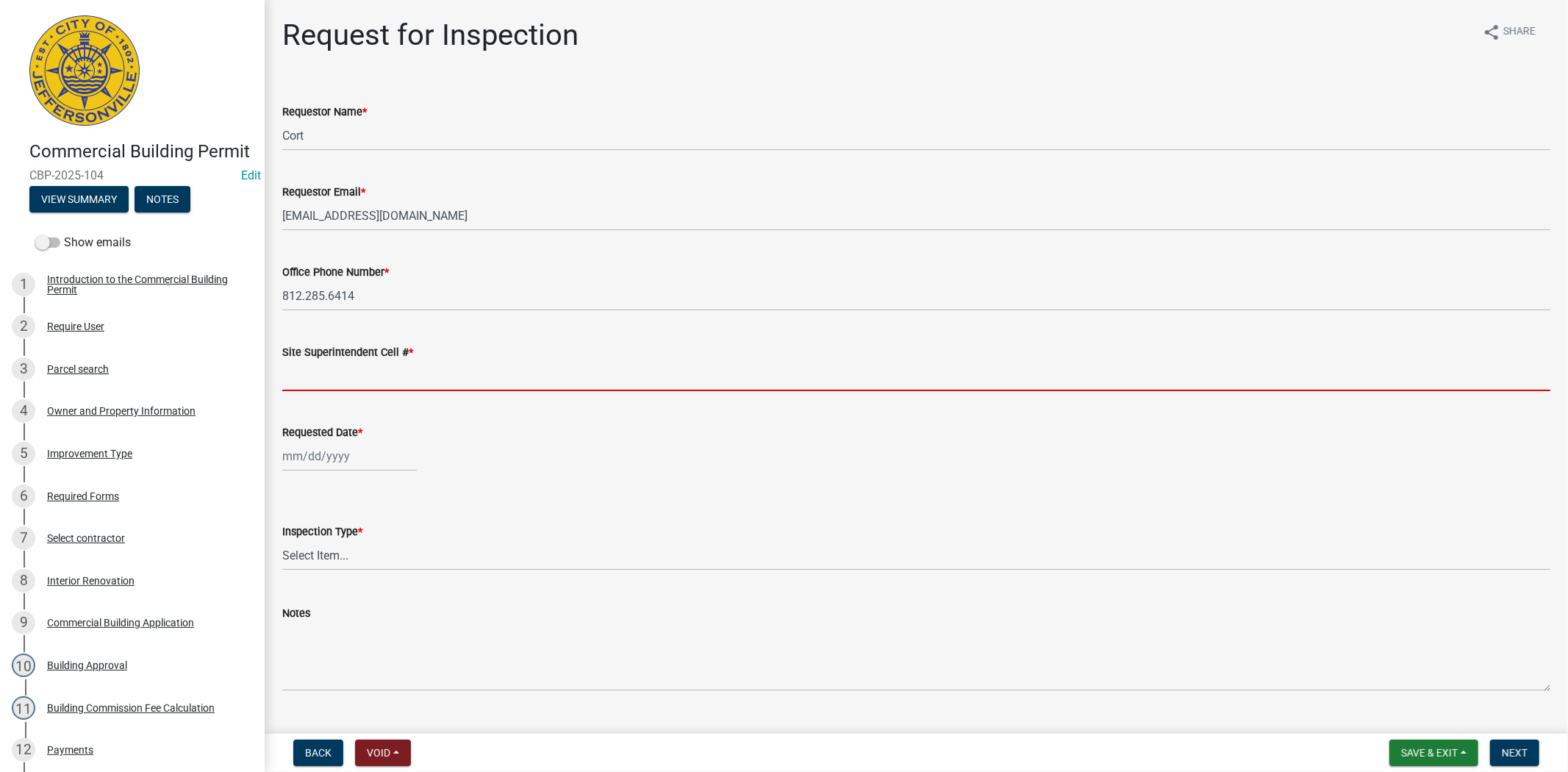
click at [362, 379] on input "Site Superintendent Cell # *" at bounding box center [916, 376] width 1268 height 30
type input "812.285.6414"
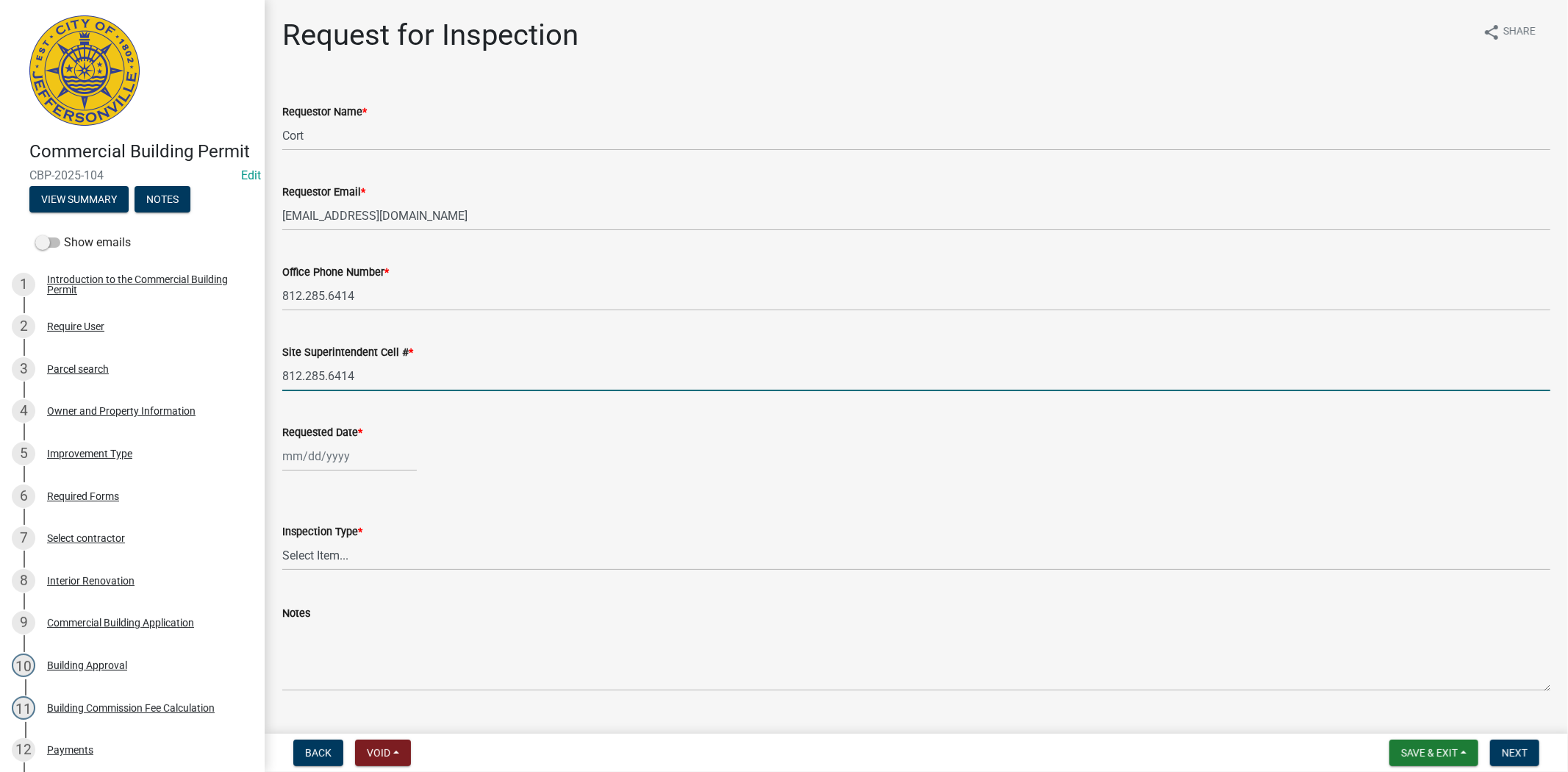
select select "10"
select select "2025"
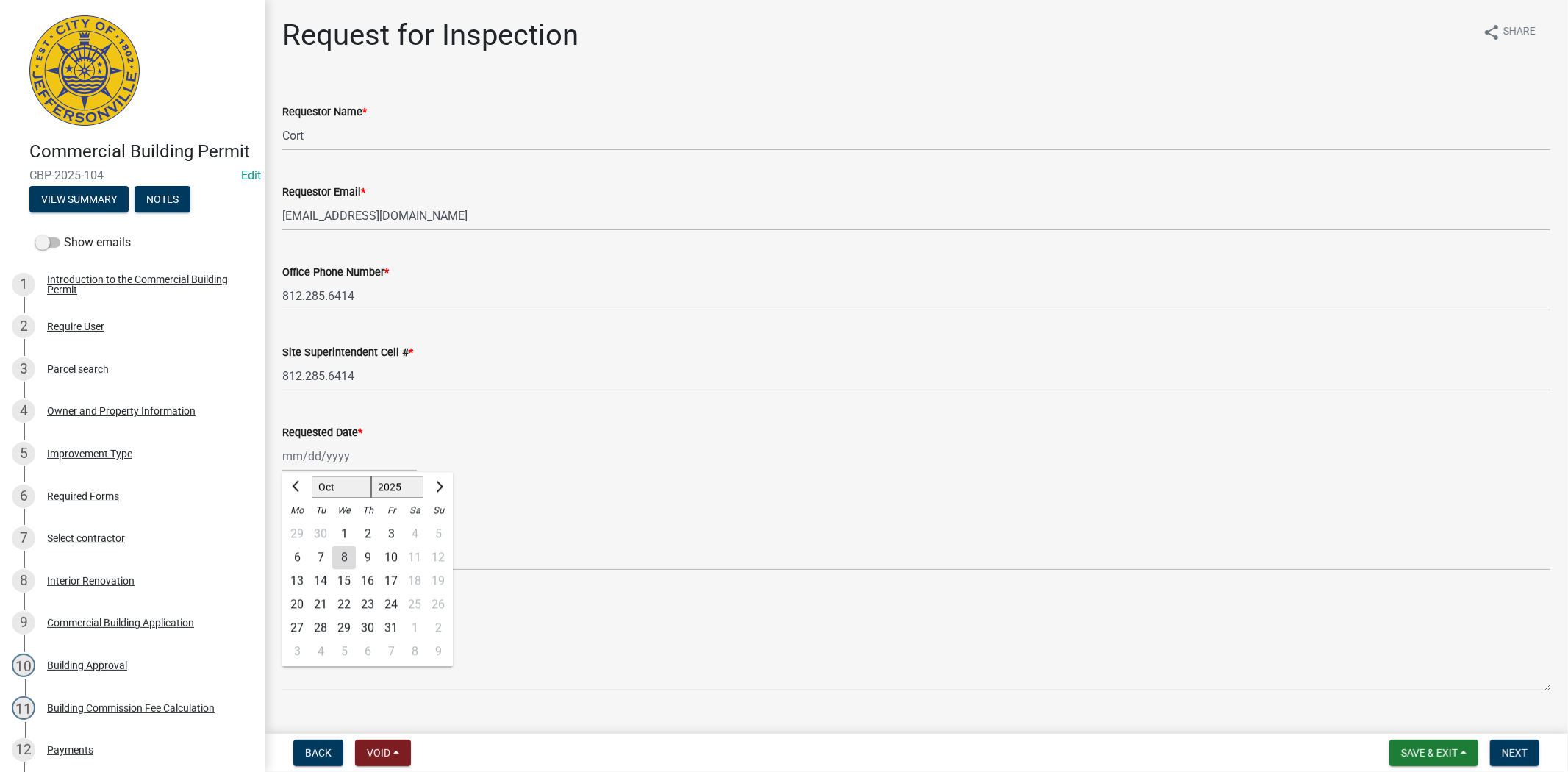
click at [376, 461] on div "Jan Feb Mar Apr May Jun Jul Aug Sep Oct Nov Dec 1525 1526 1527 1528 1529 1530 1…" at bounding box center [349, 456] width 135 height 30
click at [368, 560] on div "9" at bounding box center [367, 557] width 23 height 23
type input "10/09/2025"
click at [368, 560] on select "Select Item... Footer Foundation Framing Final Misc" at bounding box center [916, 555] width 1268 height 30
click at [282, 540] on select "Select Item... Footer Foundation Framing Final Misc" at bounding box center [916, 555] width 1268 height 30
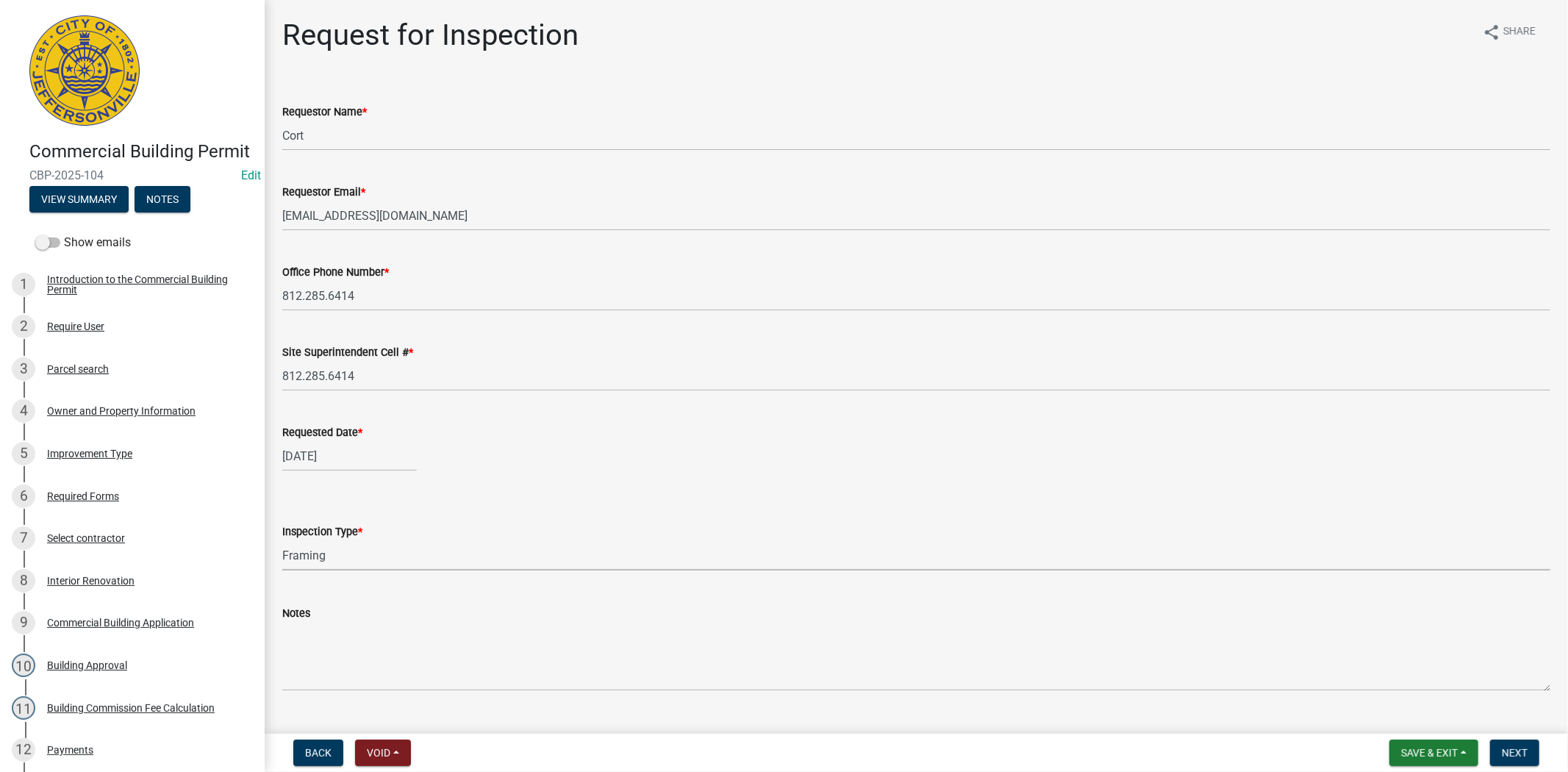
select select "cf00f61e-4b77-4892-83dd-df63e4708b2f"
click at [1520, 755] on span "Next" at bounding box center [1515, 753] width 26 height 12
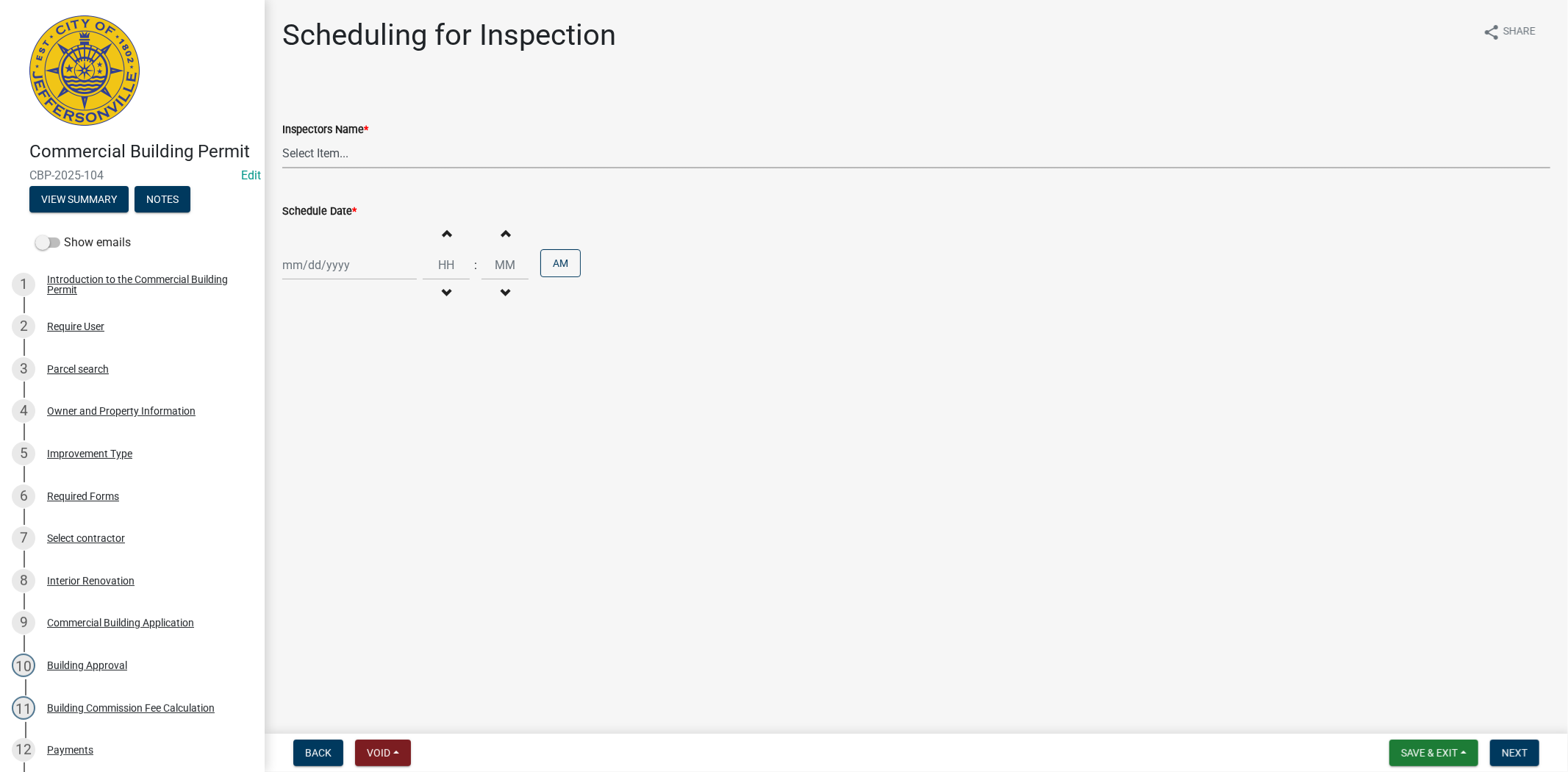
click at [358, 152] on select "Select Item... jramsey (Jeremy Ramsey) MaryFrey (Mary Frey) mkruer (Mike Kruer)…" at bounding box center [916, 152] width 1268 height 30
select select "fdb3bcc6-ce93-4663-8a18-5c08884dd177"
click at [282, 138] on select "Select Item... jramsey (Jeremy Ramsey) MaryFrey (Mary Frey) mkruer (Mike Kruer)…" at bounding box center [916, 152] width 1268 height 30
click at [381, 250] on div at bounding box center [349, 265] width 135 height 30
select select "10"
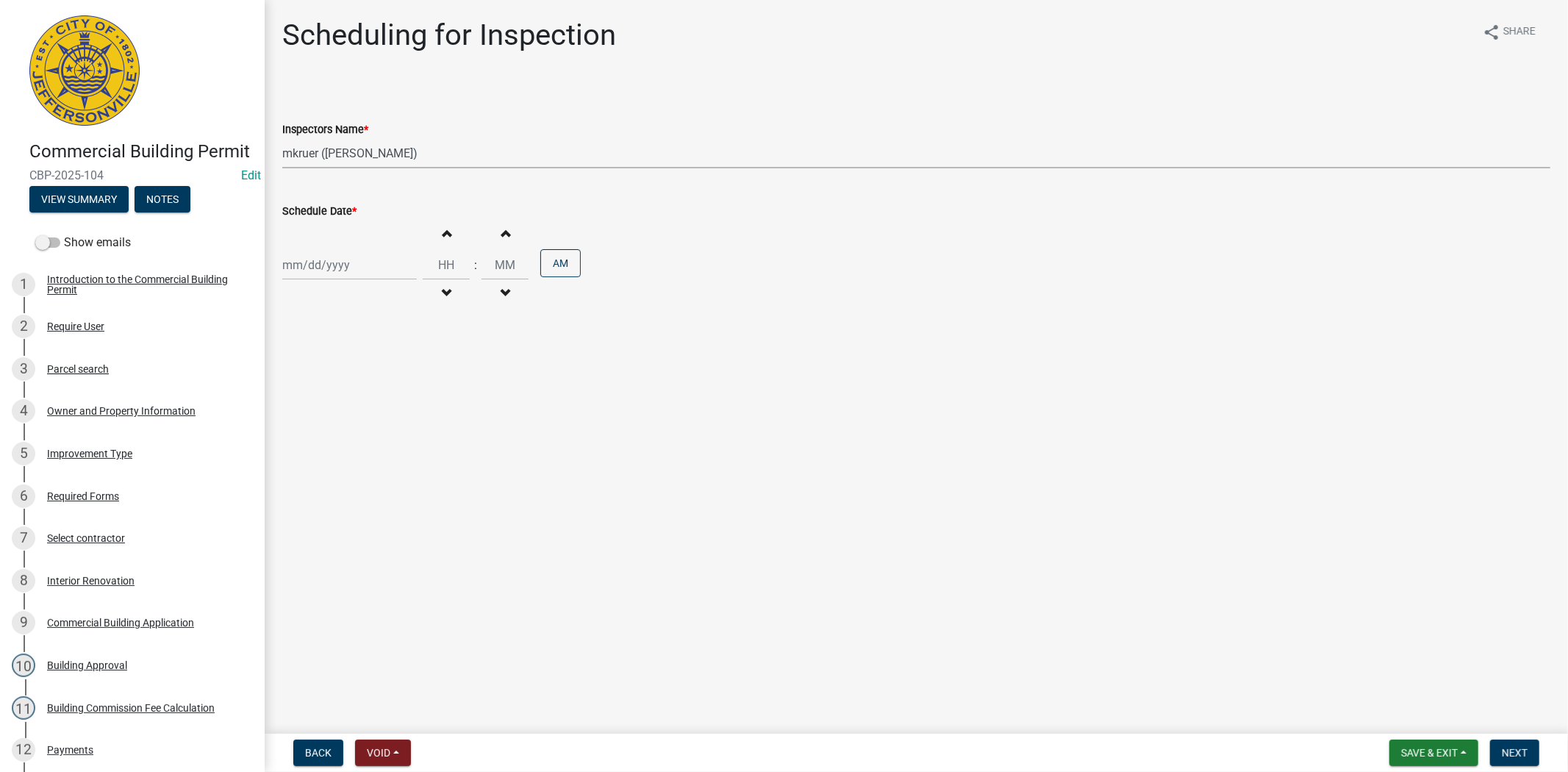
select select "2025"
click at [369, 369] on div "9" at bounding box center [367, 366] width 23 height 23
type input "10/09/2025"
click at [429, 260] on input "Hours" at bounding box center [446, 265] width 47 height 30
type input "09"
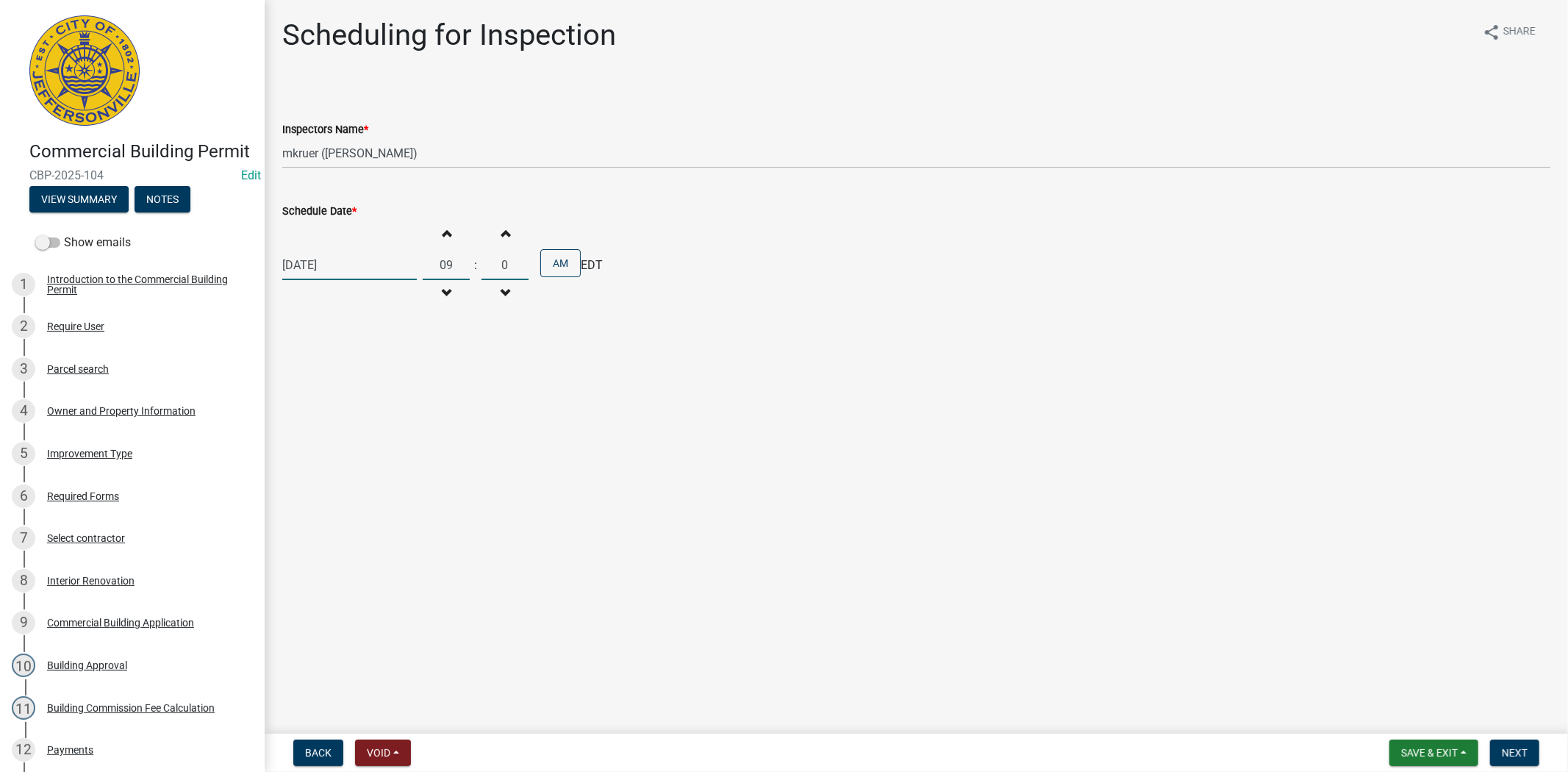
type input "00"
click at [1518, 761] on button "Next" at bounding box center [1514, 753] width 49 height 27
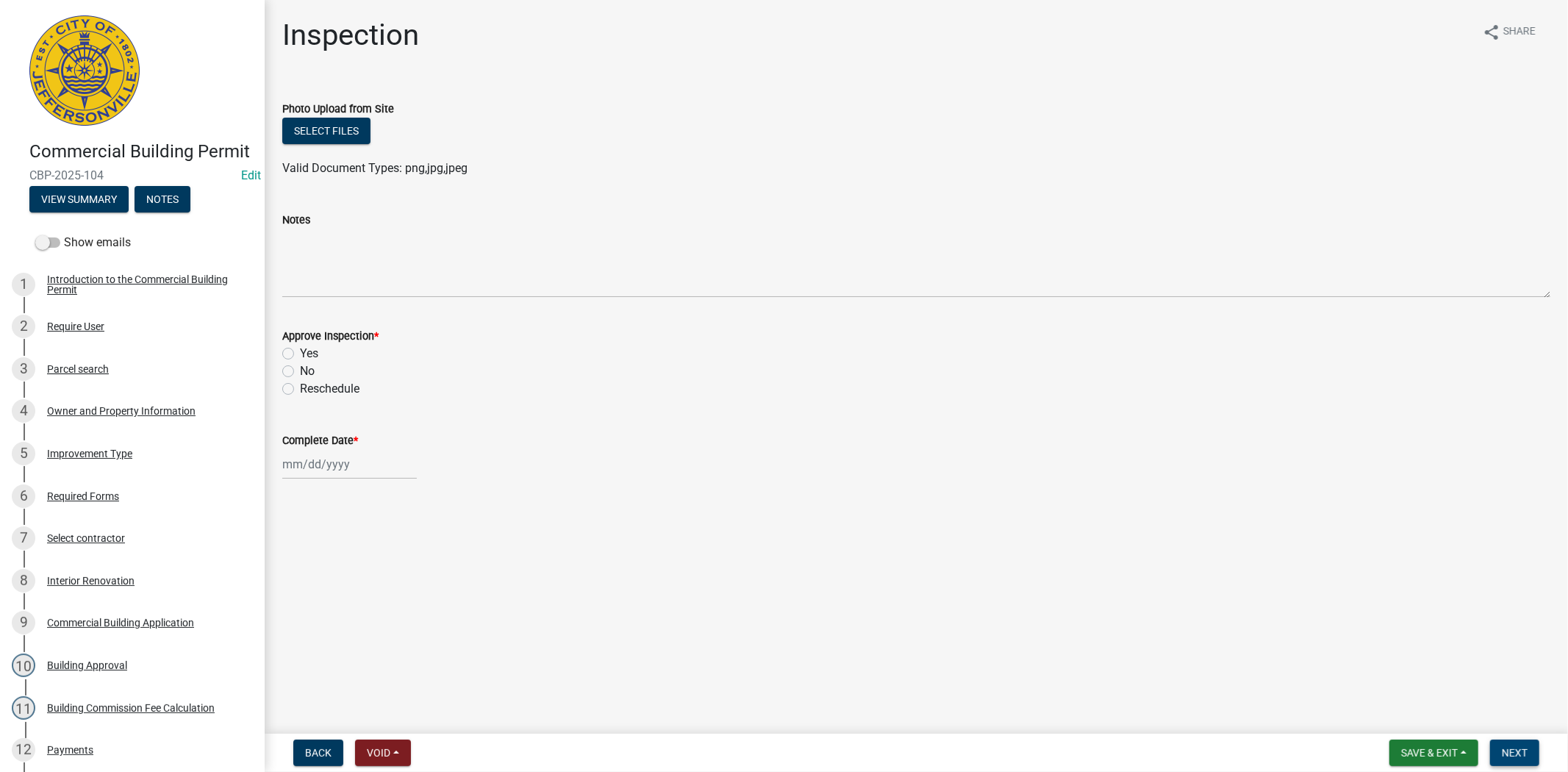
click at [1508, 749] on span "Next" at bounding box center [1515, 753] width 26 height 12
click at [899, 340] on div "Approve Inspection *" at bounding box center [916, 336] width 1268 height 18
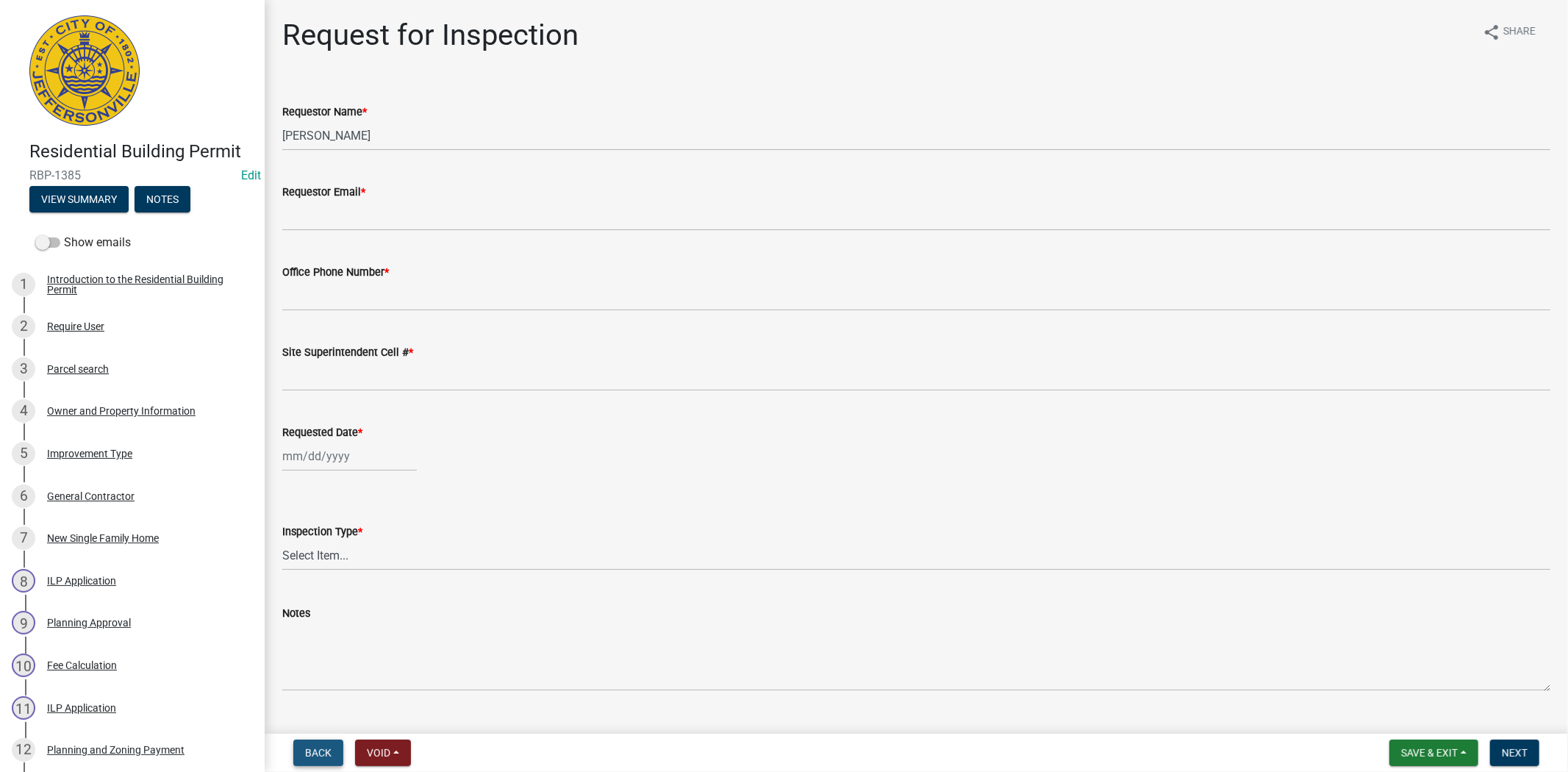
click at [323, 762] on button "Back" at bounding box center [318, 753] width 50 height 27
